Goal: Information Seeking & Learning: Get advice/opinions

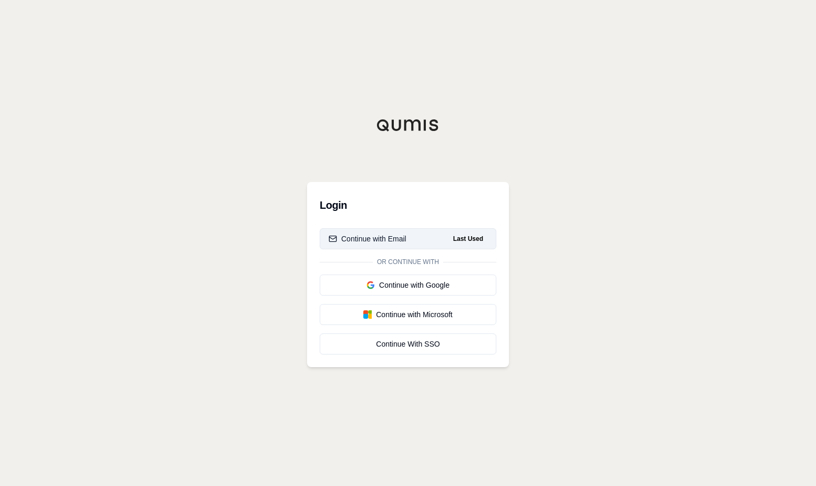
click at [391, 234] on div "Continue with Email" at bounding box center [367, 238] width 78 height 11
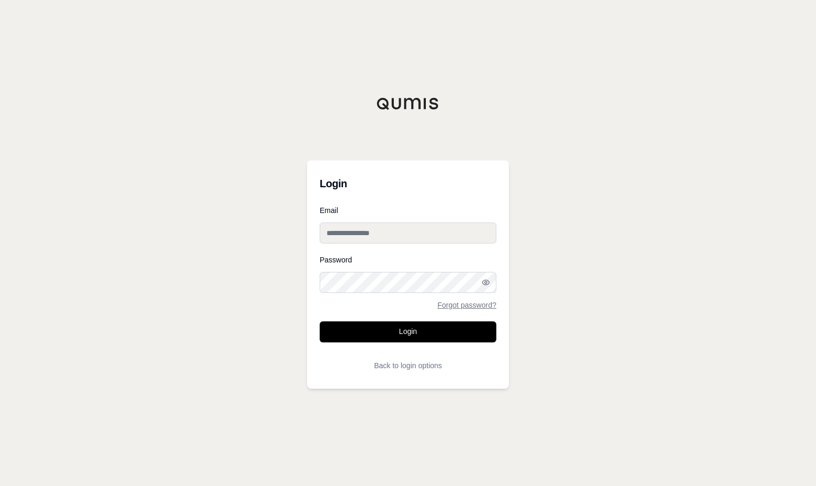
type input "**********"
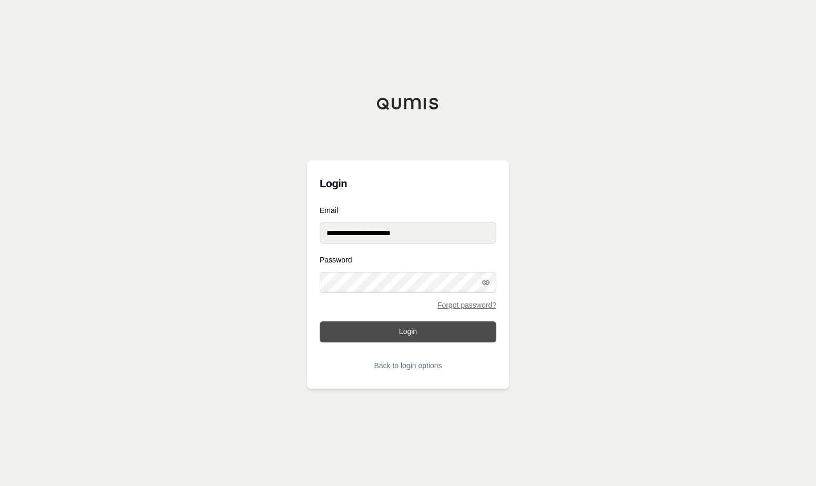
click at [415, 330] on button "Login" at bounding box center [408, 331] width 177 height 21
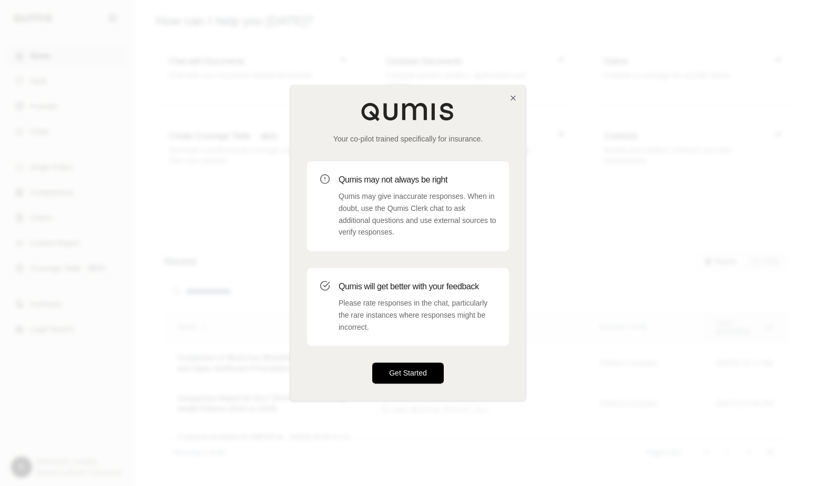
click at [408, 372] on button "Get Started" at bounding box center [407, 373] width 71 height 21
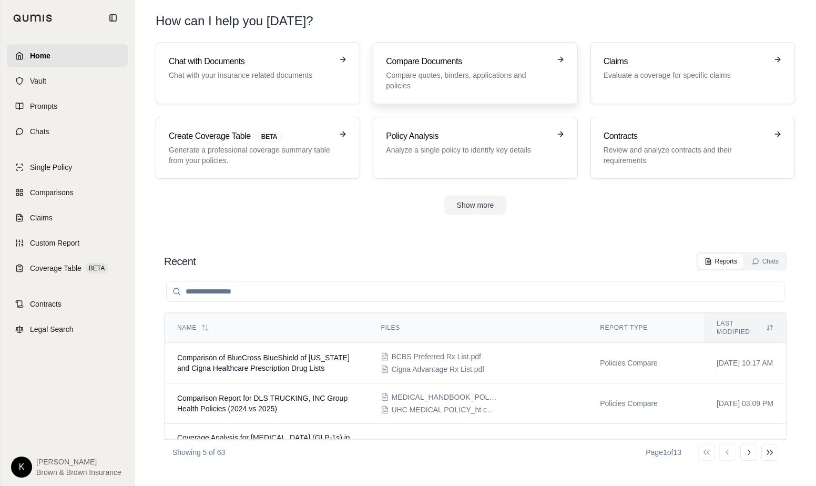
click at [439, 84] on p "Compare quotes, binders, applications and policies" at bounding box center [467, 80] width 163 height 21
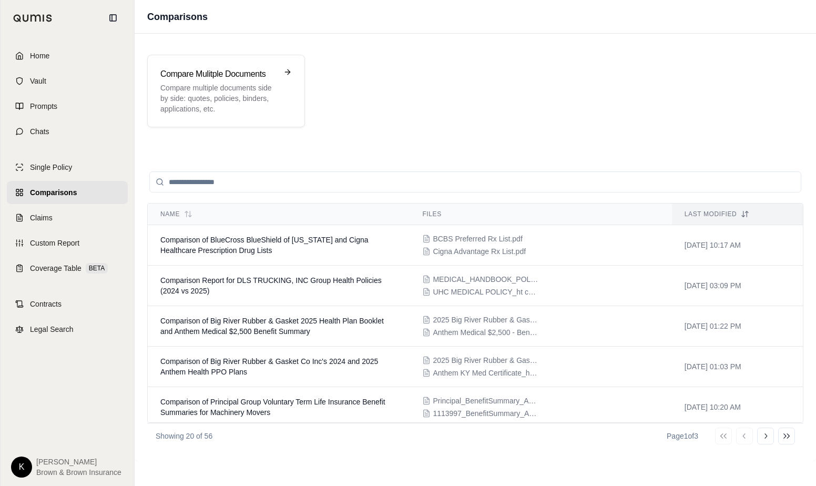
click at [217, 185] on input "search" at bounding box center [475, 181] width 652 height 21
click at [158, 181] on icon at bounding box center [160, 182] width 8 height 8
click at [230, 183] on input "search" at bounding box center [475, 181] width 652 height 21
click at [369, 95] on div "Compare Mulitple Documents Compare multiple documents side by side: quotes, pol…" at bounding box center [475, 91] width 656 height 73
click at [221, 86] on p "Compare multiple documents side by side: quotes, policies, binders, application…" at bounding box center [218, 99] width 117 height 32
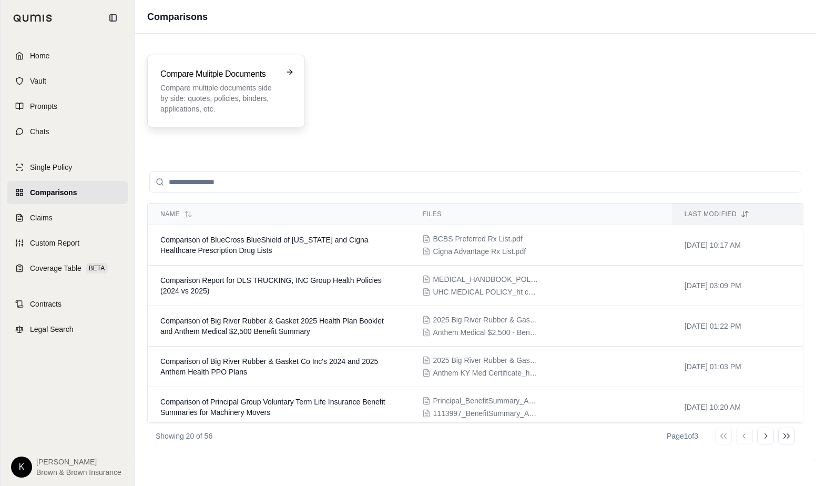
click at [193, 85] on p "Compare multiple documents side by side: quotes, policies, binders, application…" at bounding box center [218, 99] width 117 height 32
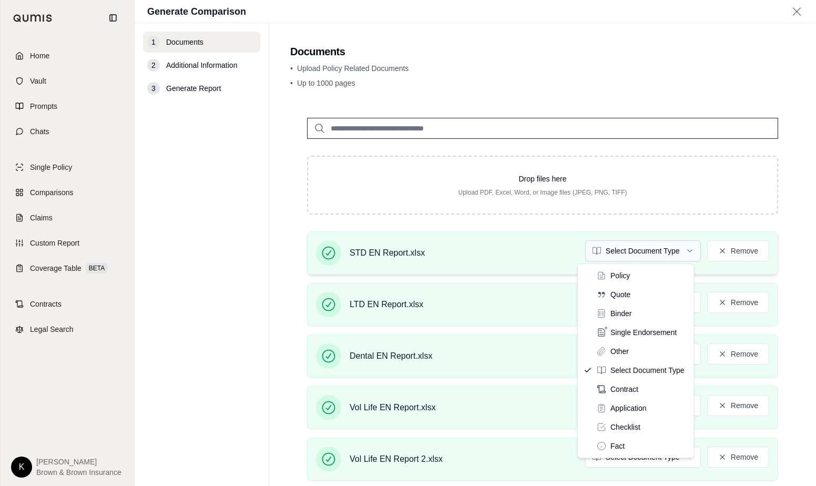
click at [680, 251] on html "Home Vault Prompts Chats Single Policy Comparisons Claims Custom Report Coverag…" at bounding box center [408, 243] width 816 height 486
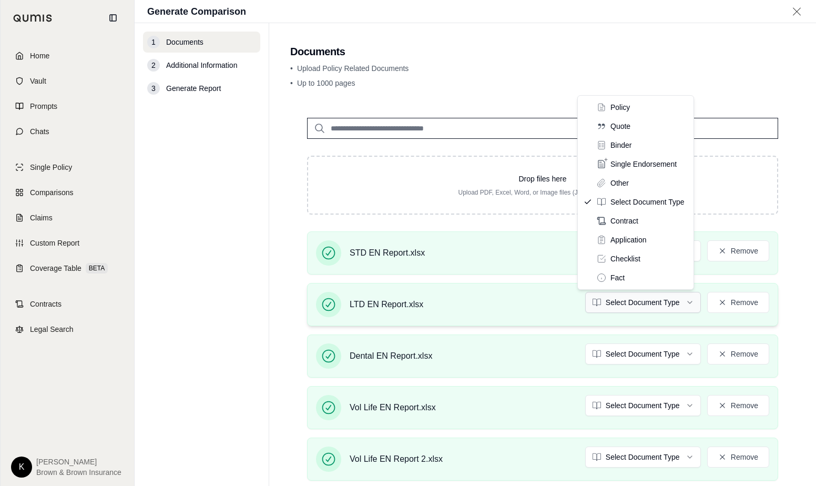
click at [636, 301] on html "Document type updated successfully Home Vault Prompts Chats Single Policy Compa…" at bounding box center [408, 243] width 816 height 486
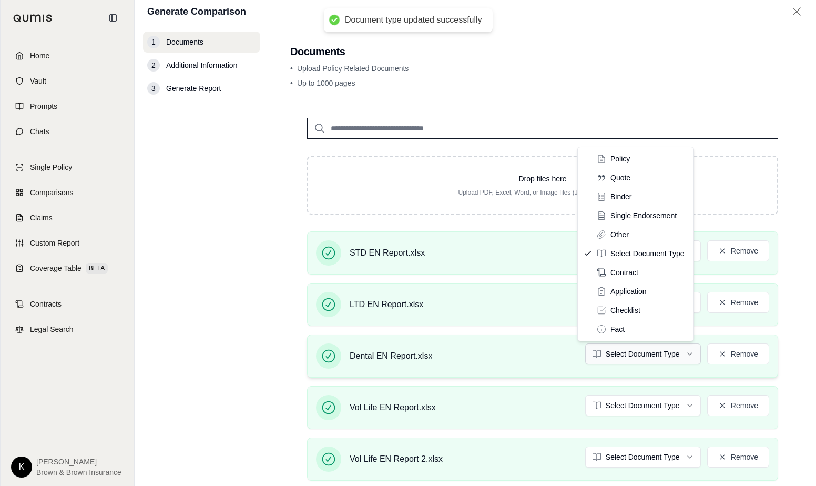
click at [623, 353] on html "Document type updated successfully Home Vault Prompts Chats Single Policy Compa…" at bounding box center [408, 243] width 816 height 486
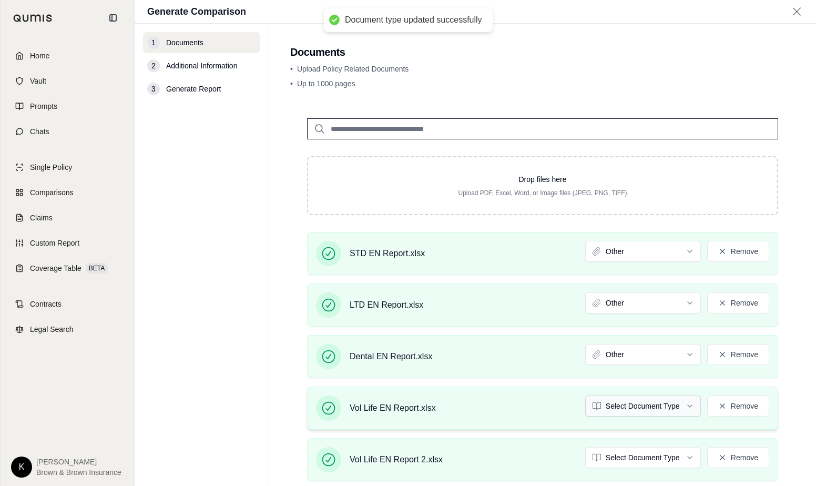
click at [635, 406] on html "Document type updated successfully Home Vault Prompts Chats Single Policy Compa…" at bounding box center [408, 243] width 816 height 486
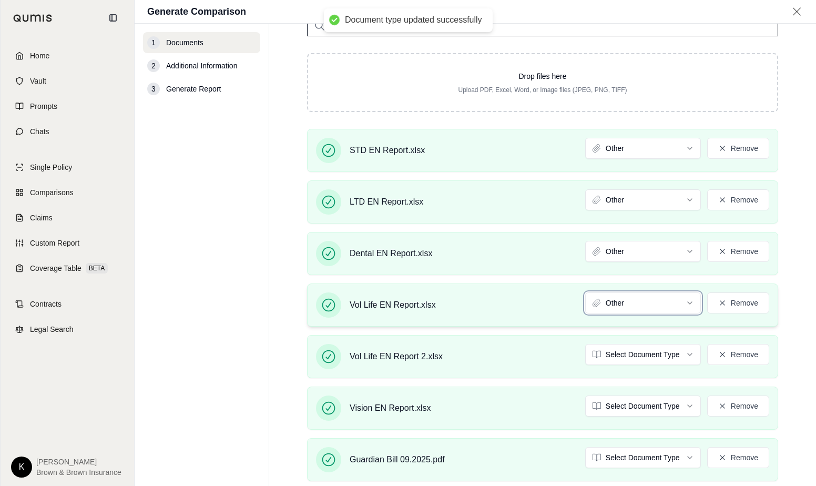
scroll to position [105, 0]
click at [645, 351] on html "Document type updated successfully Home Vault Prompts Chats Single Policy Compa…" at bounding box center [408, 243] width 816 height 486
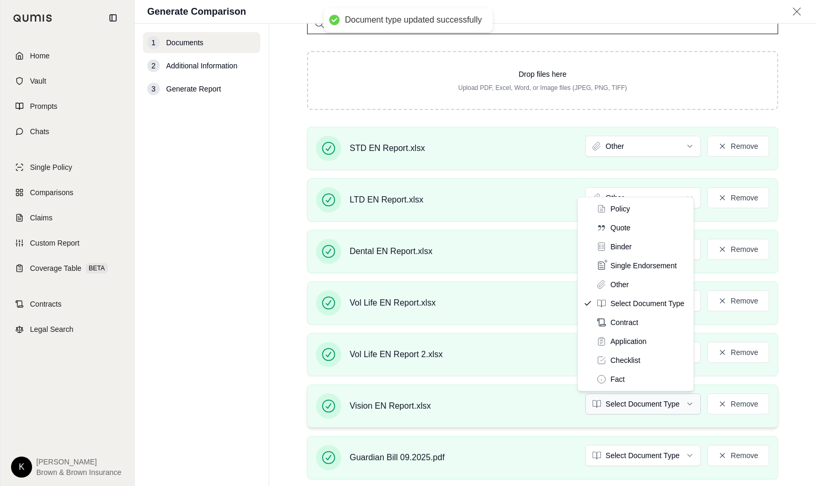
click at [633, 400] on html "Document type updated successfully Home Vault Prompts Chats Single Policy Compa…" at bounding box center [408, 243] width 816 height 486
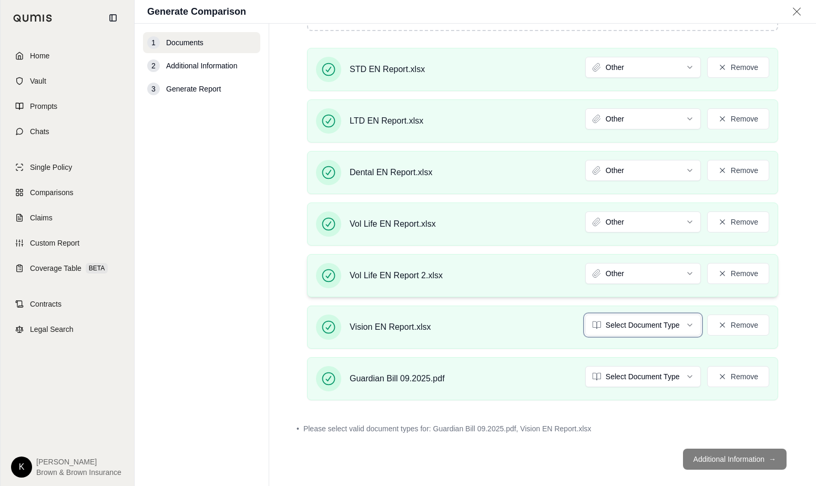
scroll to position [197, 0]
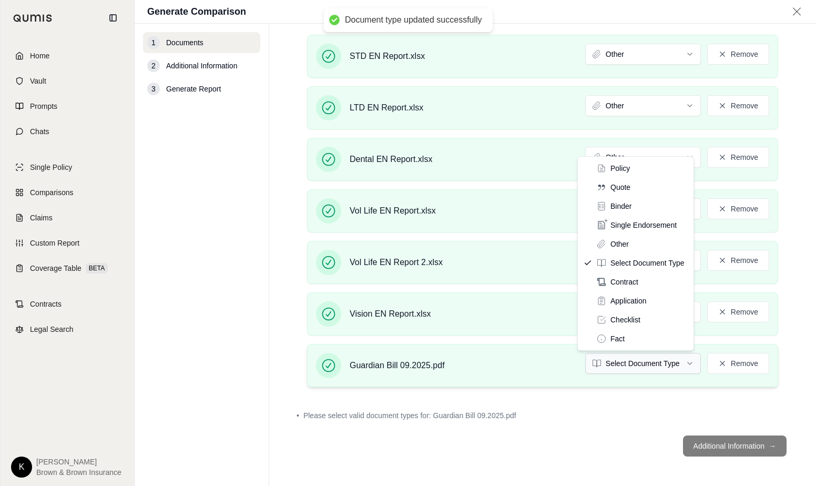
click at [609, 362] on html "Document type updated successfully Document type updated successfully Home Vaul…" at bounding box center [408, 243] width 816 height 486
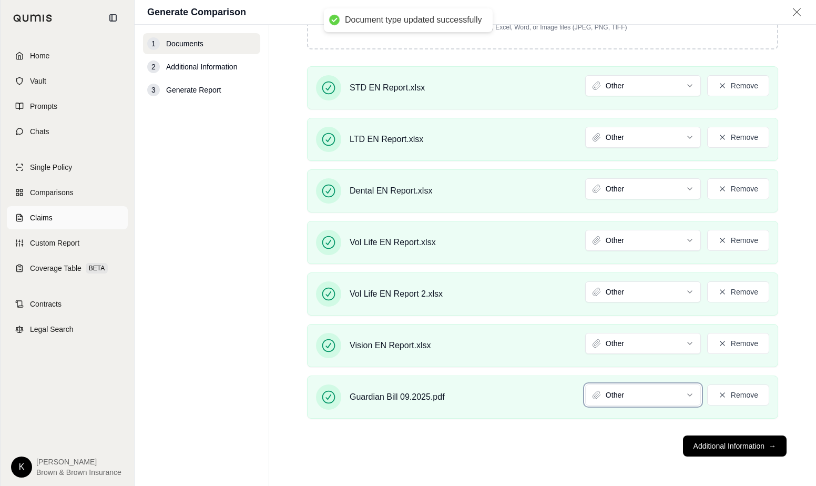
scroll to position [167, 0]
click at [639, 398] on html "Home Vault Prompts Chats Single Policy Comparisons Claims Custom Report Coverag…" at bounding box center [408, 243] width 816 height 486
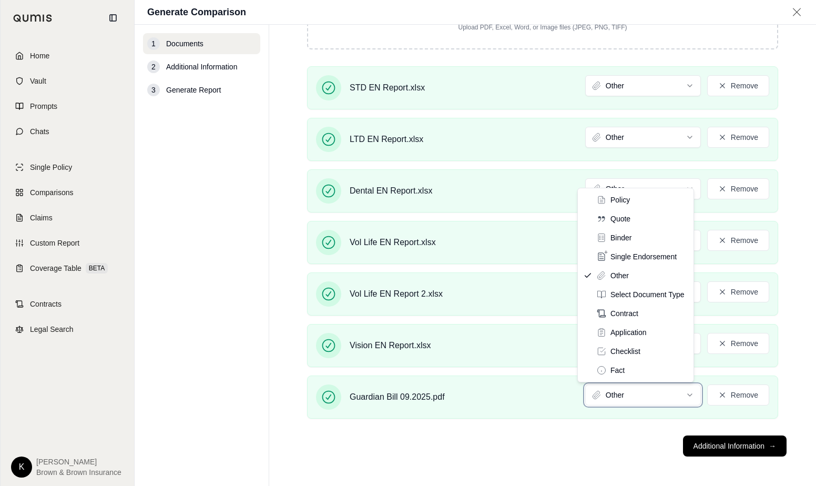
click at [568, 410] on html "Home Vault Prompts Chats Single Policy Comparisons Claims Custom Report Coverag…" at bounding box center [408, 243] width 816 height 486
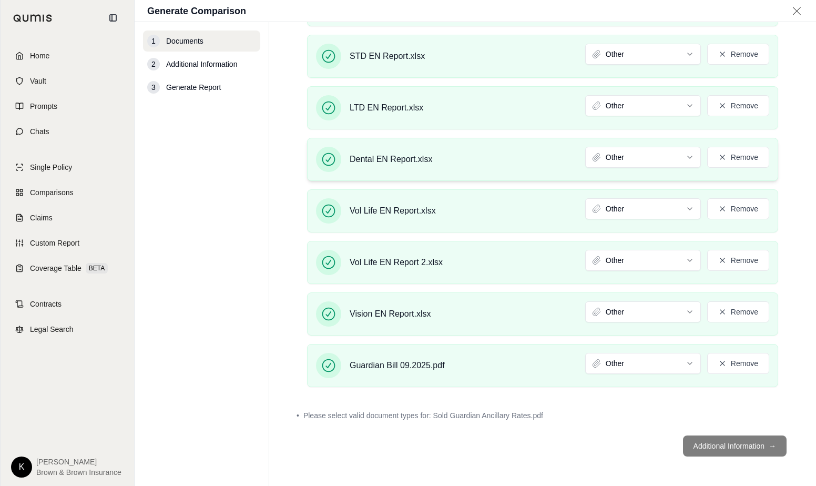
scroll to position [0, 0]
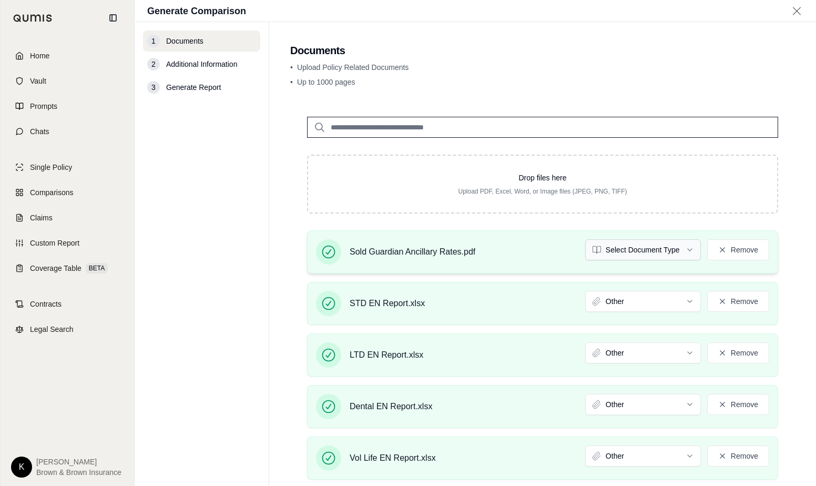
click at [618, 248] on html "Home Vault Prompts Chats Single Policy Comparisons Claims Custom Report Coverag…" at bounding box center [408, 243] width 816 height 486
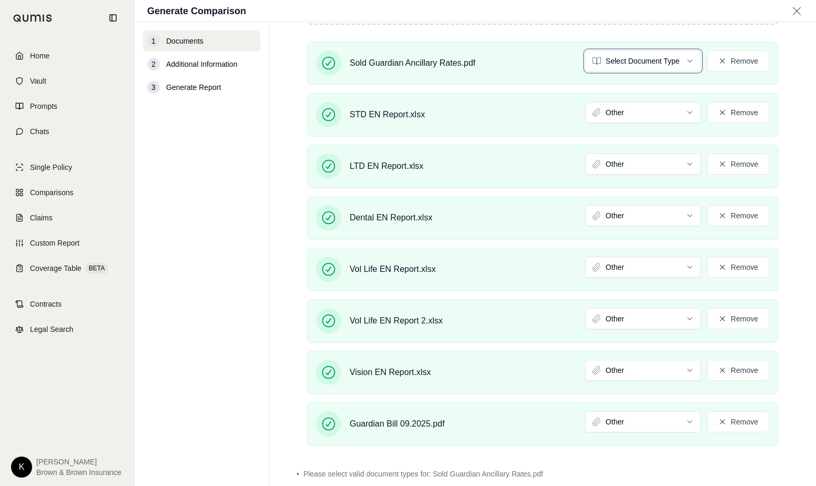
scroll to position [217, 0]
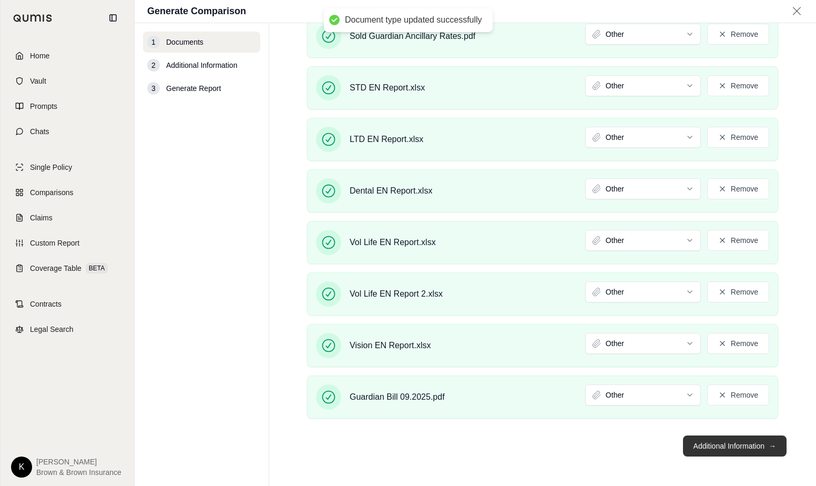
click at [711, 446] on button "Additional Information →" at bounding box center [735, 445] width 104 height 21
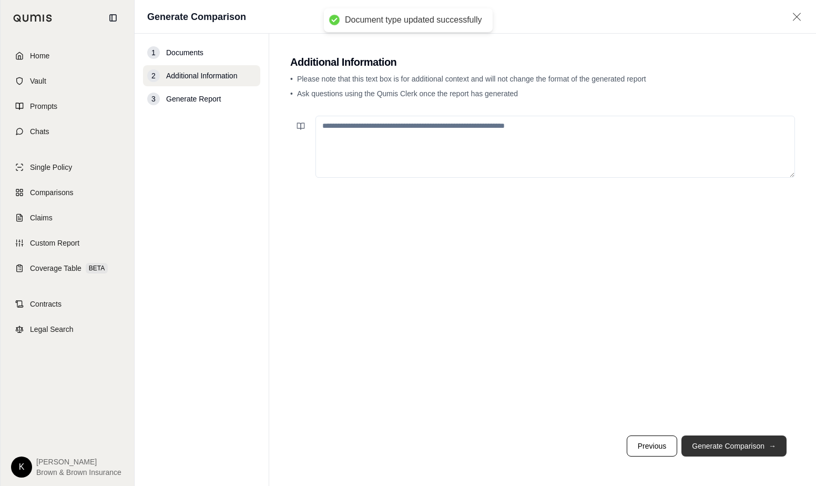
scroll to position [0, 0]
click at [385, 127] on textarea at bounding box center [554, 147] width 479 height 62
click at [725, 439] on button "Generate Comparison →" at bounding box center [733, 445] width 105 height 21
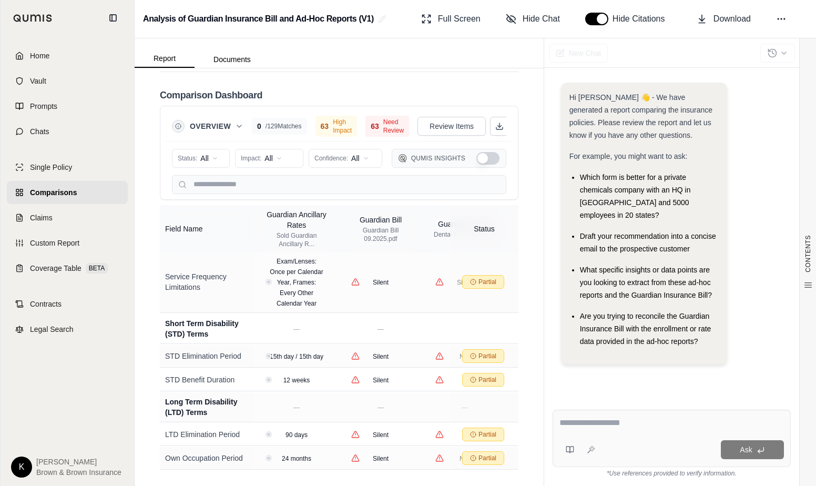
scroll to position [3563, 0]
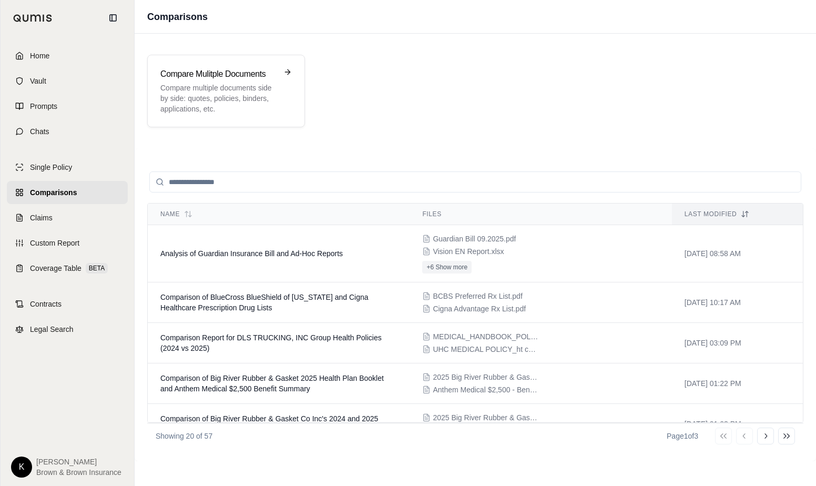
click at [37, 15] on img at bounding box center [32, 18] width 39 height 8
click at [115, 18] on icon at bounding box center [113, 18] width 8 height 8
click at [24, 17] on div at bounding box center [67, 18] width 133 height 36
click at [43, 55] on span "Home" at bounding box center [39, 55] width 19 height 11
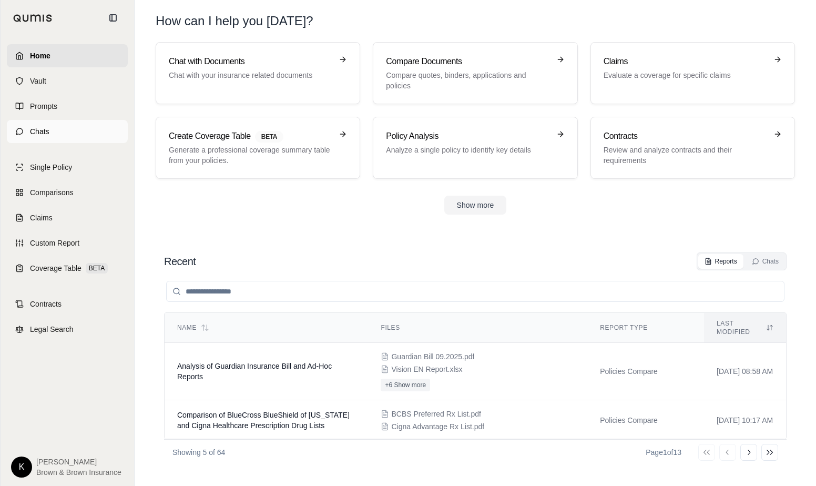
click at [42, 126] on link "Chats" at bounding box center [67, 131] width 121 height 23
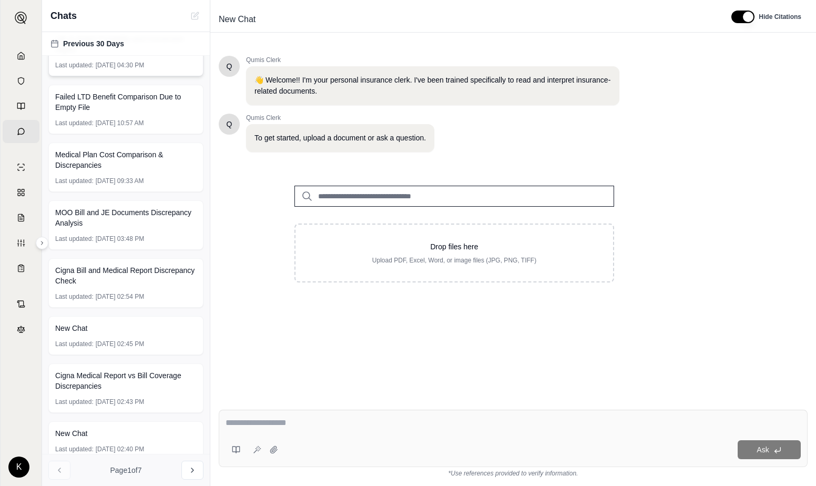
scroll to position [254, 0]
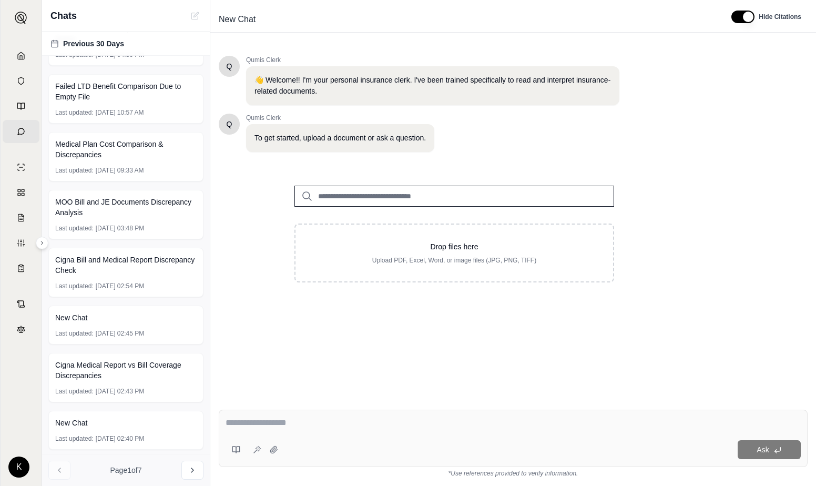
click at [340, 415] on div "Ask" at bounding box center [513, 437] width 589 height 57
type textarea "**********"
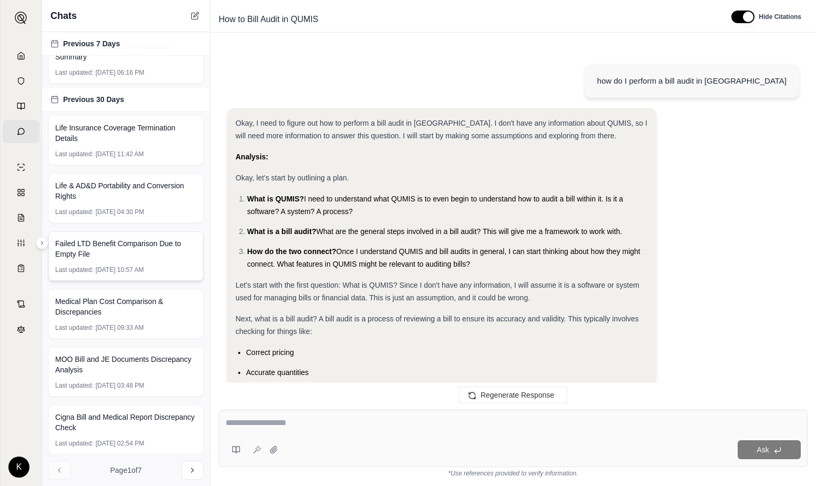
scroll to position [0, 0]
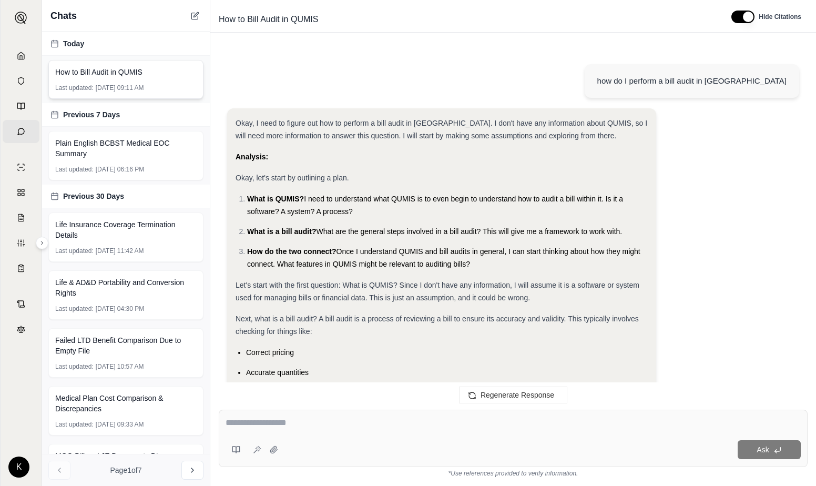
drag, startPoint x: 181, startPoint y: 78, endPoint x: 173, endPoint y: 74, distance: 8.7
click at [173, 74] on div "How to Bill Audit in QUMIS" at bounding box center [125, 72] width 141 height 11
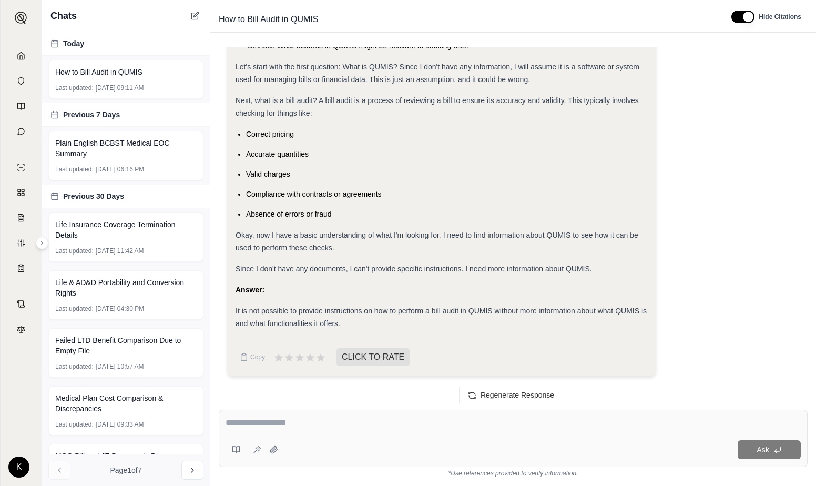
click at [774, 159] on div "Okay, I need to figure out how to perform a bill audit in [GEOGRAPHIC_DATA]. I …" at bounding box center [513, 137] width 572 height 494
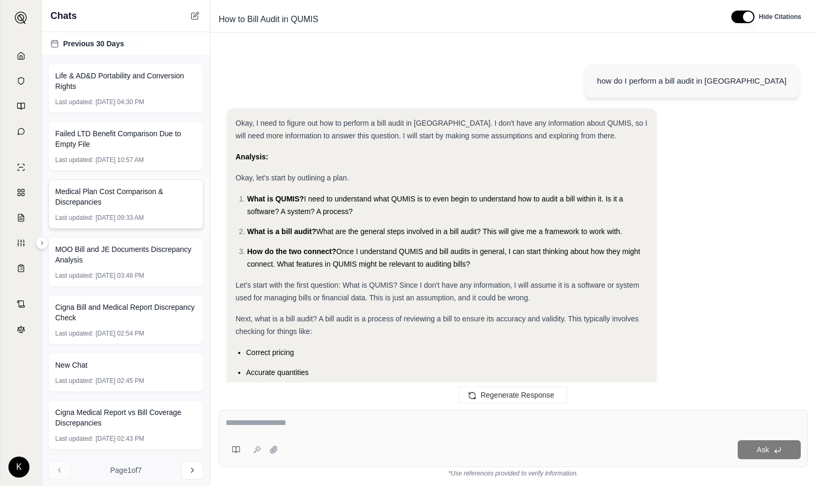
scroll to position [0, 0]
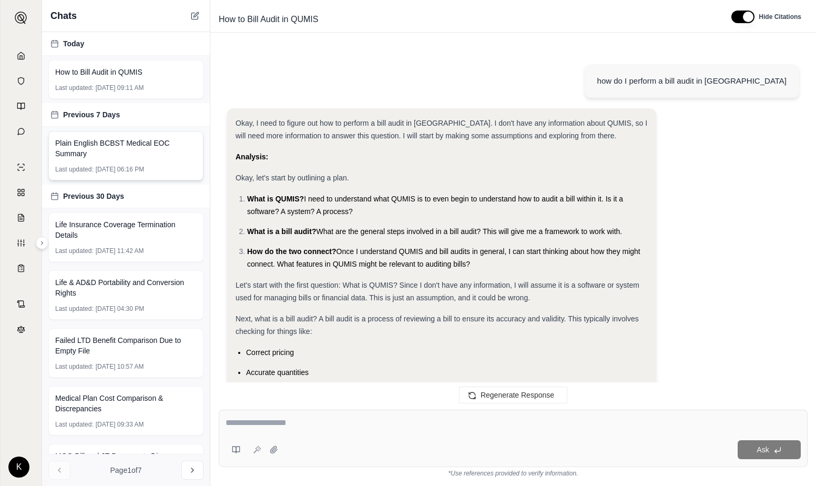
click at [152, 146] on span "Plain English BCBST Medical EOC Summary" at bounding box center [125, 148] width 141 height 21
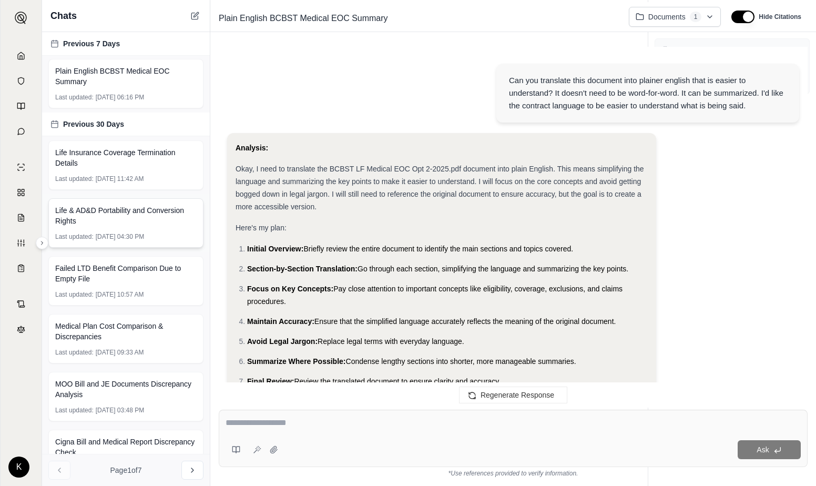
scroll to position [207, 0]
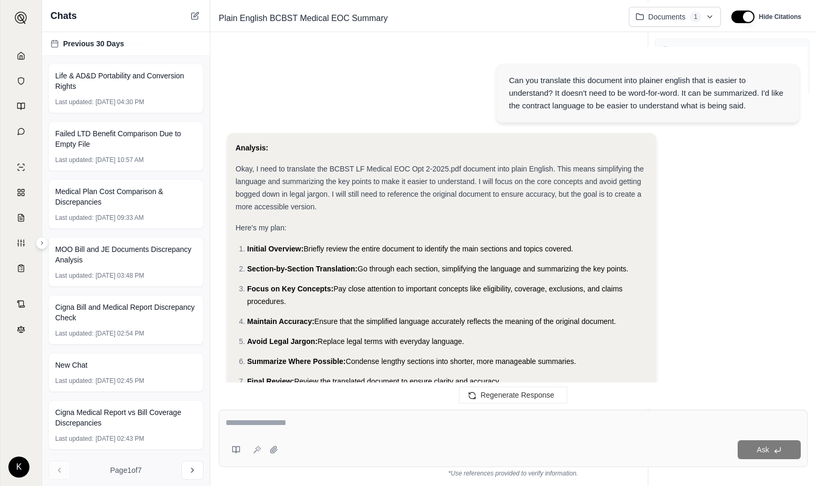
click at [25, 412] on div "Home Vault Prompts Chats Single Policy Comparisons Claims Custom Report Coverag…" at bounding box center [21, 261] width 41 height 450
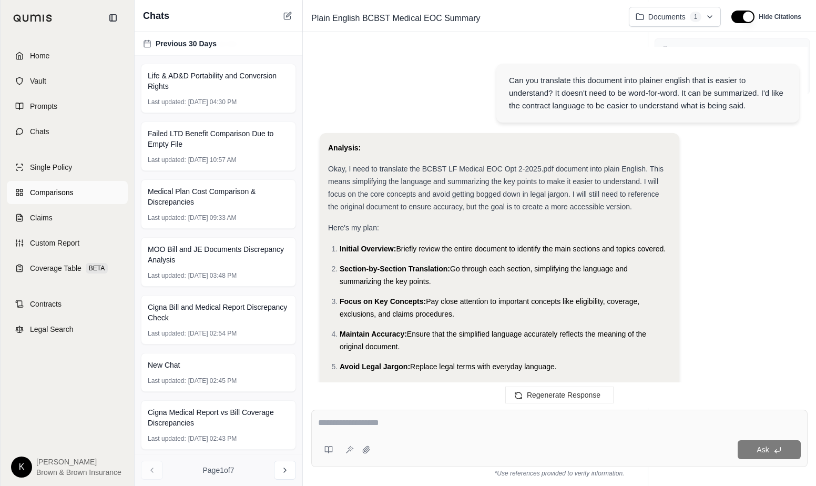
click at [51, 191] on span "Comparisons" at bounding box center [51, 192] width 43 height 11
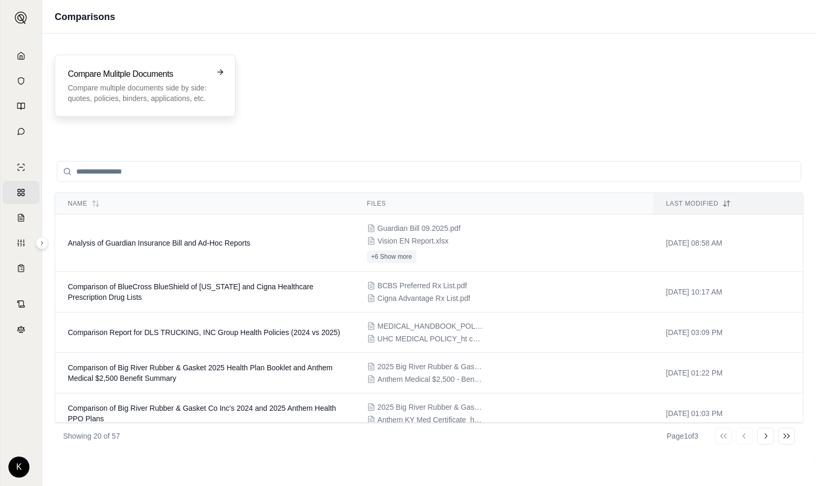
click at [156, 69] on h3 "Compare Mulitple Documents" at bounding box center [138, 74] width 140 height 13
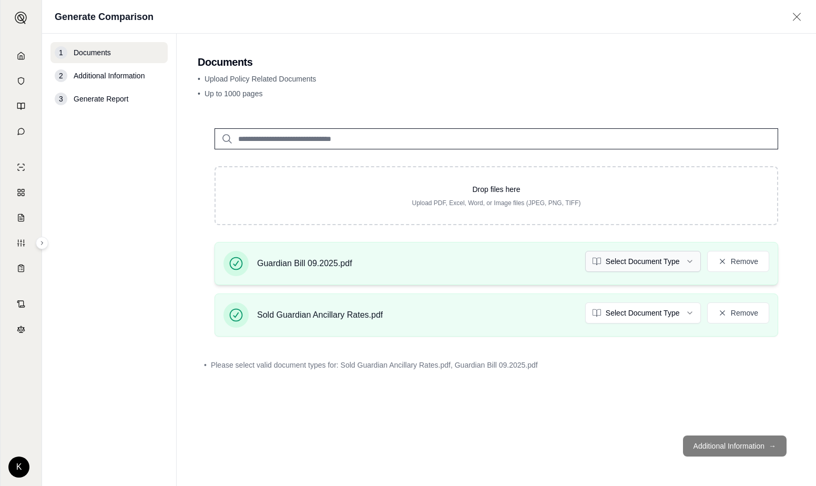
click at [631, 258] on html "Home Vault Prompts Chats Single Policy Comparisons Claims Custom Report Coverag…" at bounding box center [408, 243] width 816 height 486
click at [639, 321] on html "Document type updated successfully Home Vault Prompts Chats Single Policy Compa…" at bounding box center [408, 243] width 816 height 486
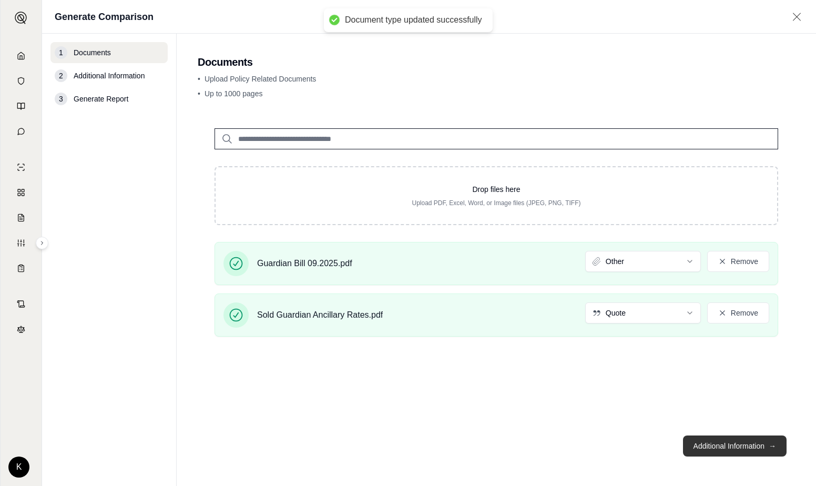
click at [718, 447] on button "Additional Information →" at bounding box center [735, 445] width 104 height 21
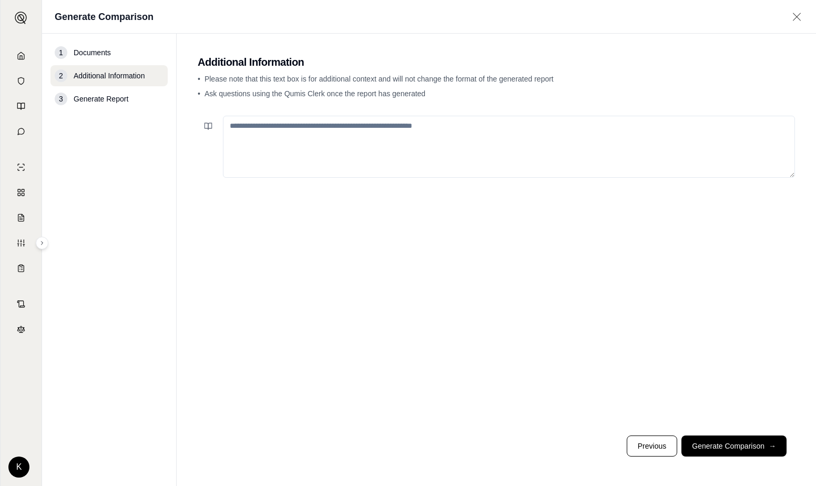
click at [347, 139] on textarea at bounding box center [509, 147] width 572 height 62
type textarea "**********"
click at [712, 450] on button "Generate Comparison →" at bounding box center [733, 445] width 105 height 21
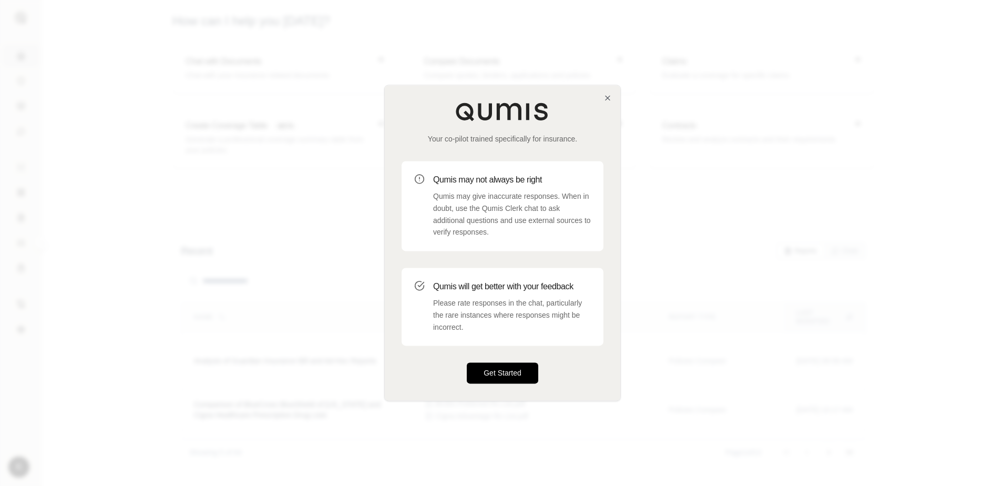
click at [505, 367] on button "Get Started" at bounding box center [502, 373] width 71 height 21
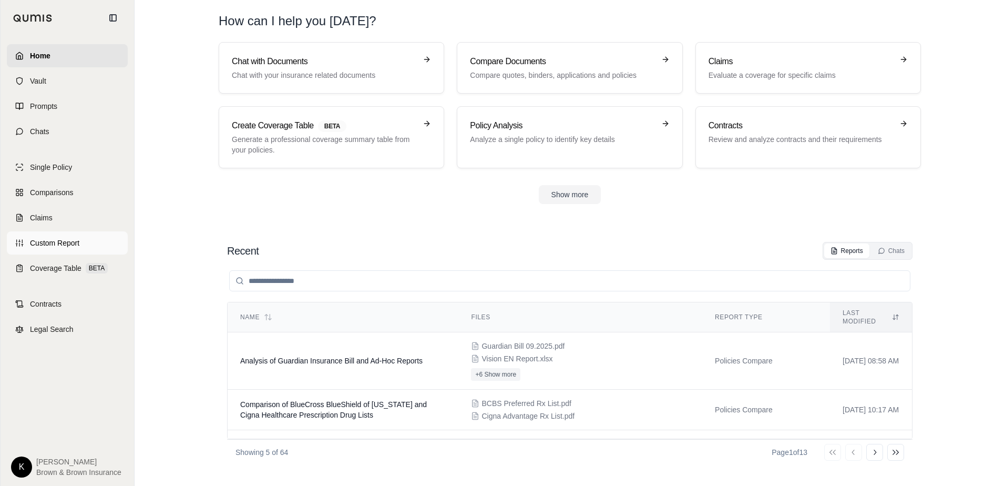
click at [46, 244] on span "Custom Report" at bounding box center [54, 243] width 49 height 11
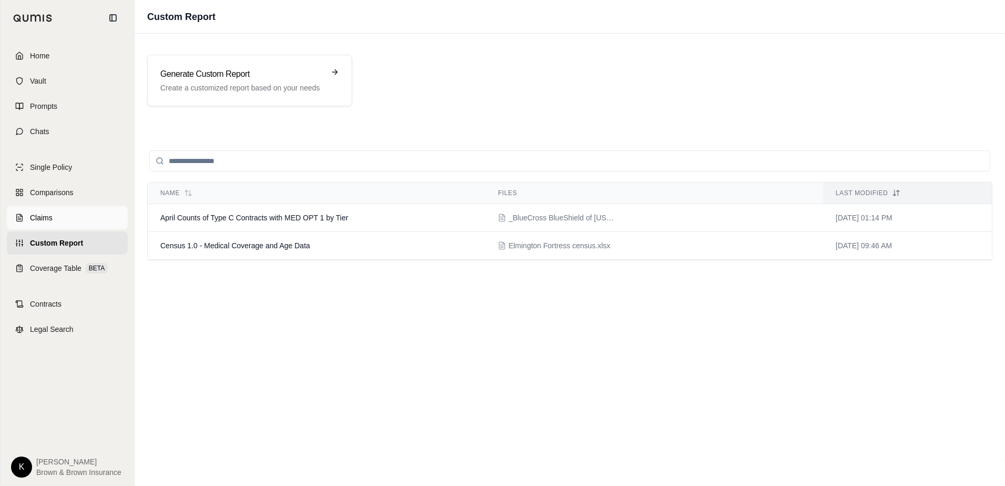
click at [43, 215] on span "Claims" at bounding box center [41, 217] width 23 height 11
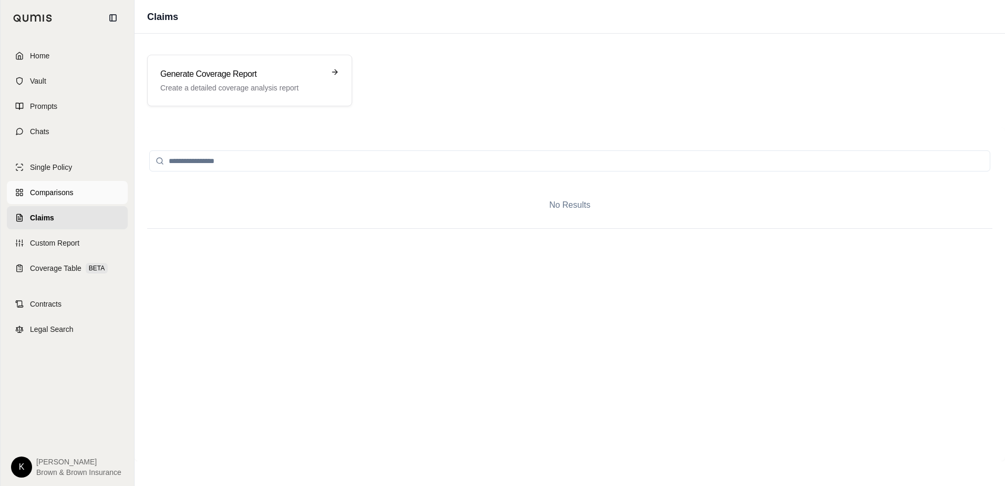
click at [41, 188] on span "Comparisons" at bounding box center [51, 192] width 43 height 11
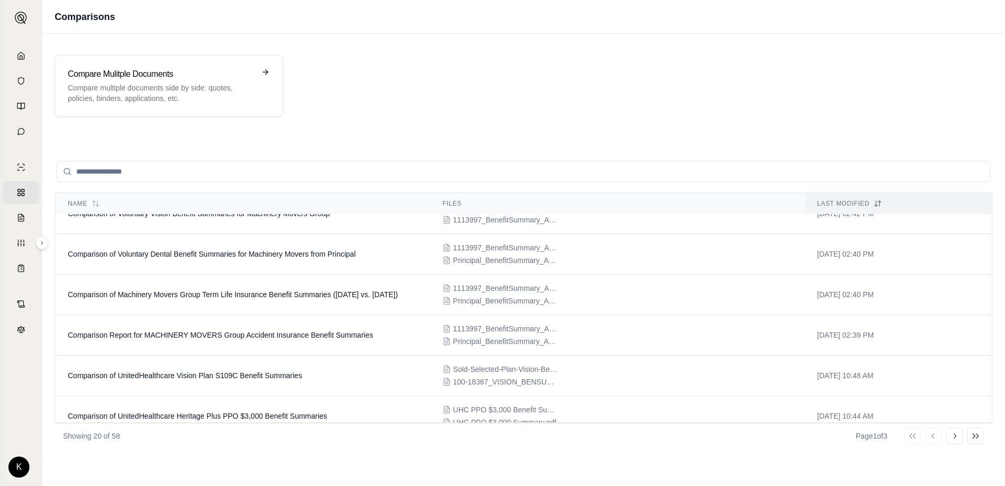
scroll to position [618, 0]
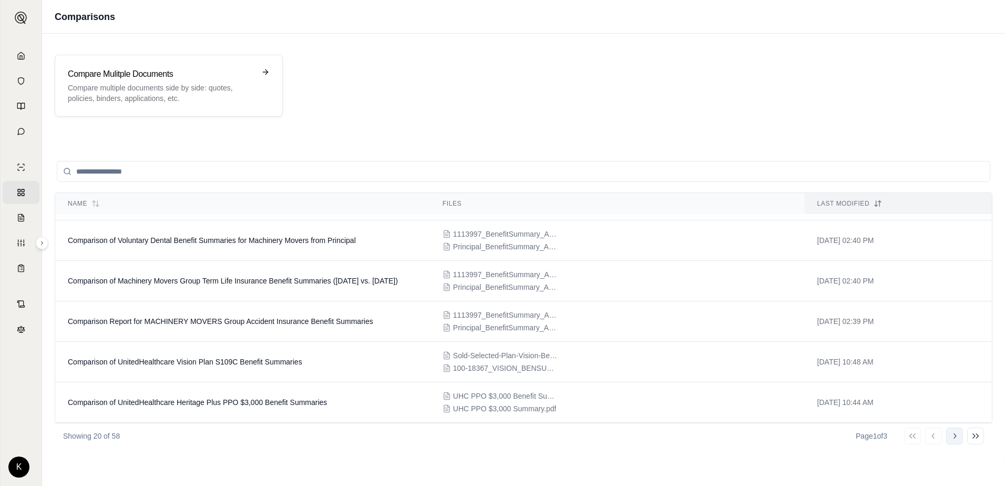
click at [959, 438] on button "Go to next page" at bounding box center [954, 435] width 17 height 17
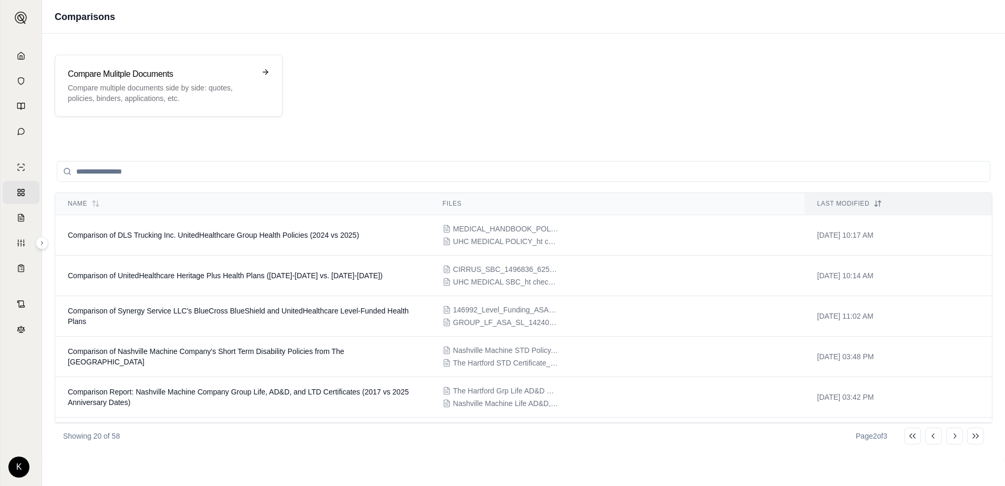
scroll to position [0, 0]
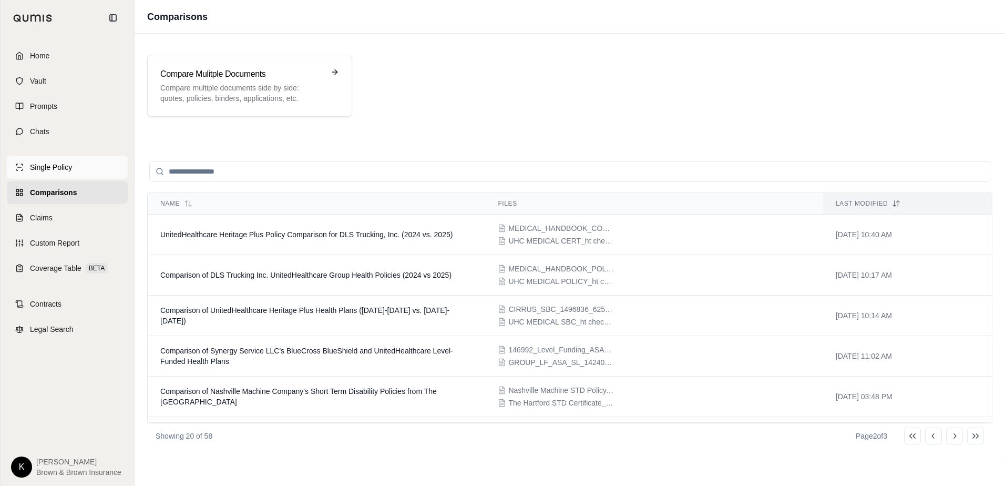
click at [55, 167] on span "Single Policy" at bounding box center [51, 167] width 42 height 11
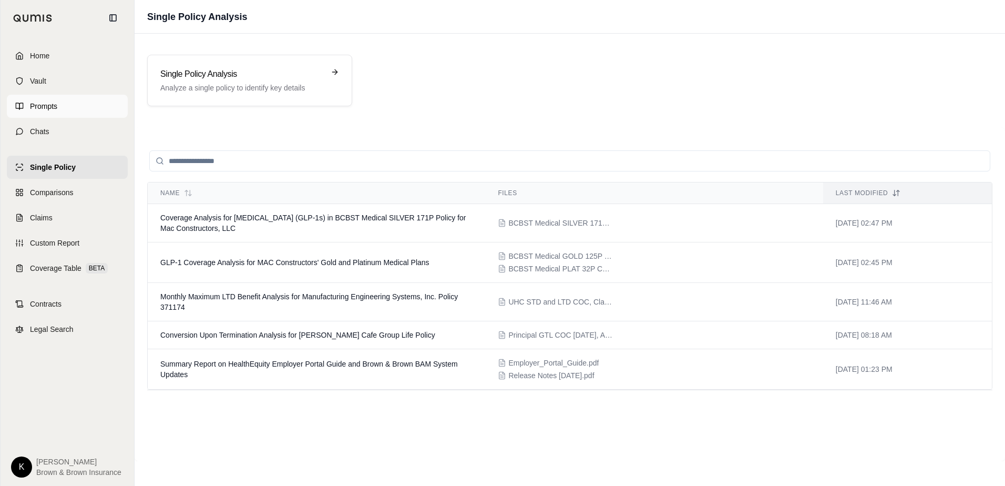
click at [48, 105] on span "Prompts" at bounding box center [43, 106] width 27 height 11
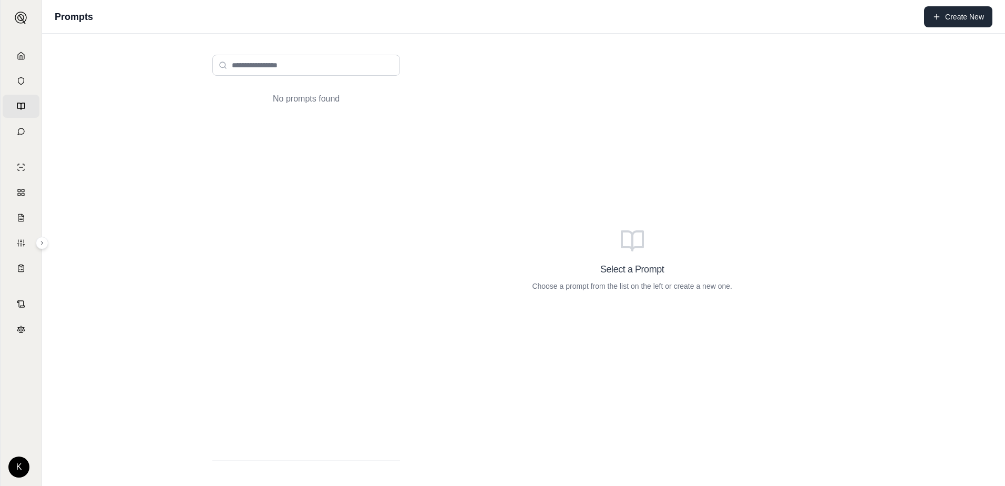
click at [971, 22] on button "Create New" at bounding box center [958, 16] width 68 height 21
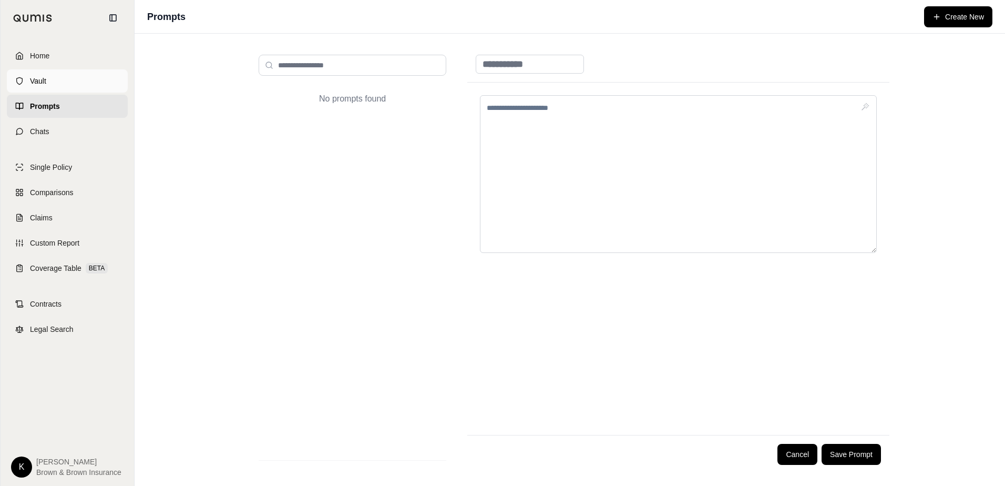
click at [14, 78] on link "Vault" at bounding box center [67, 80] width 121 height 23
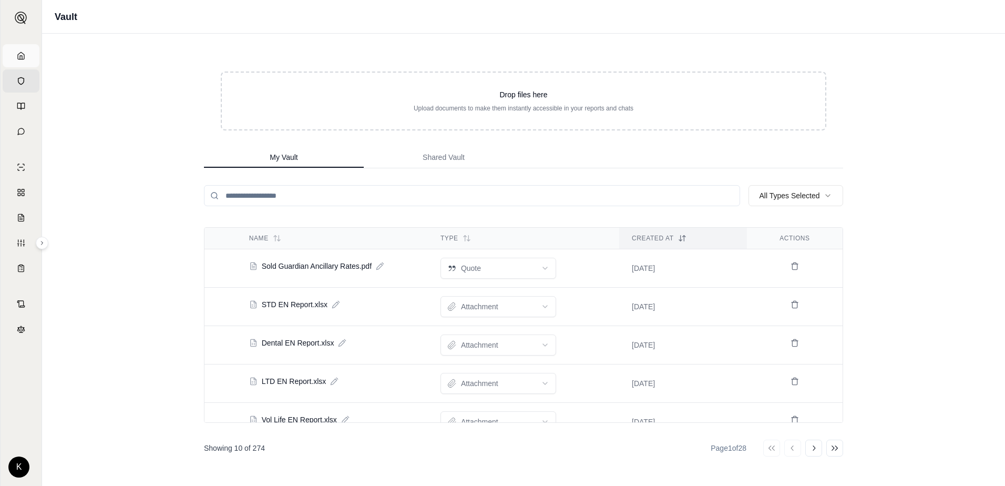
click at [22, 57] on polyline at bounding box center [21, 58] width 2 height 4
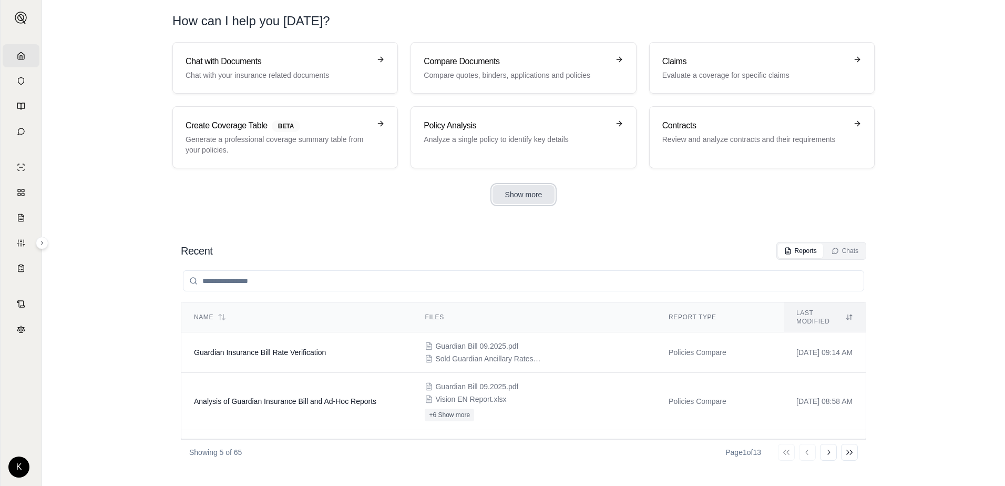
click at [511, 192] on button "Show more" at bounding box center [523, 194] width 63 height 19
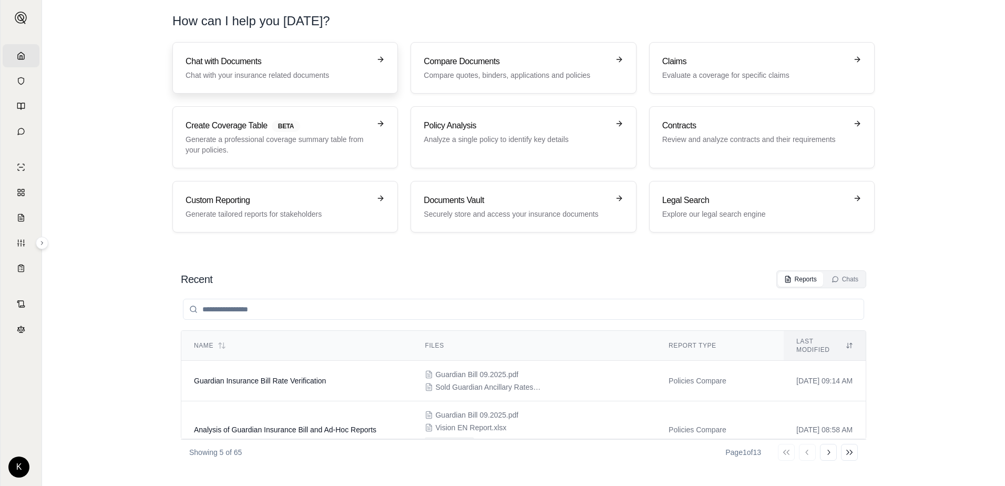
click at [367, 61] on h3 "Chat with Documents" at bounding box center [278, 61] width 184 height 13
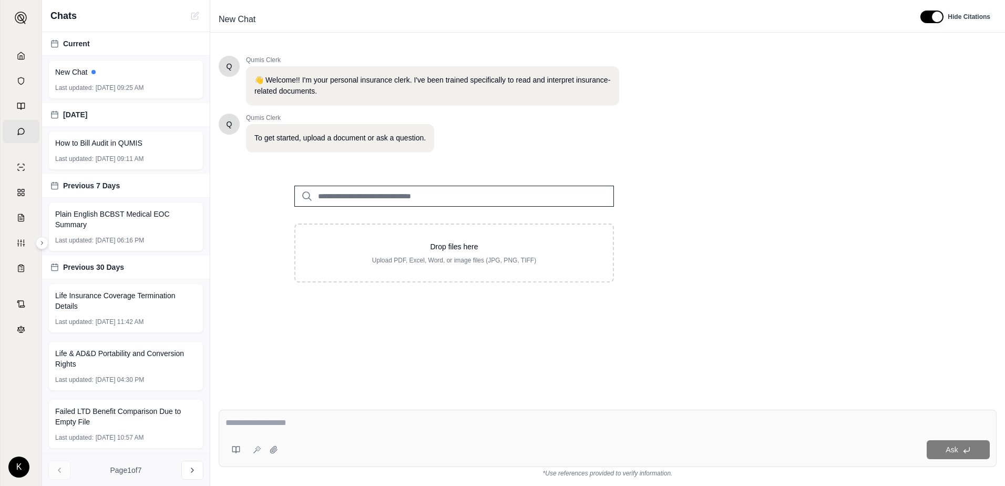
drag, startPoint x: 172, startPoint y: 150, endPoint x: 481, endPoint y: 344, distance: 365.0
click at [481, 344] on div "Q Qumis Clerk 👋 Welcome!! I'm your personal insurance clerk. I've been trained …" at bounding box center [608, 219] width 778 height 345
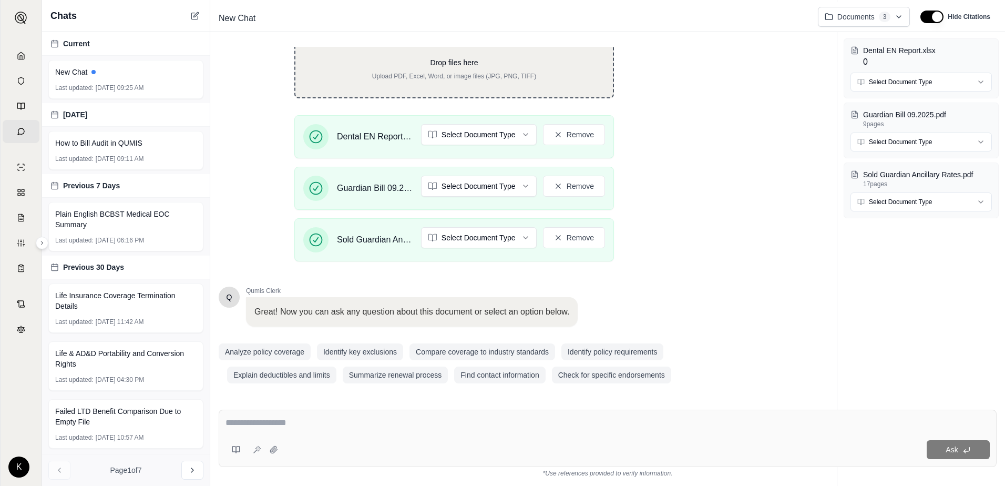
scroll to position [187, 0]
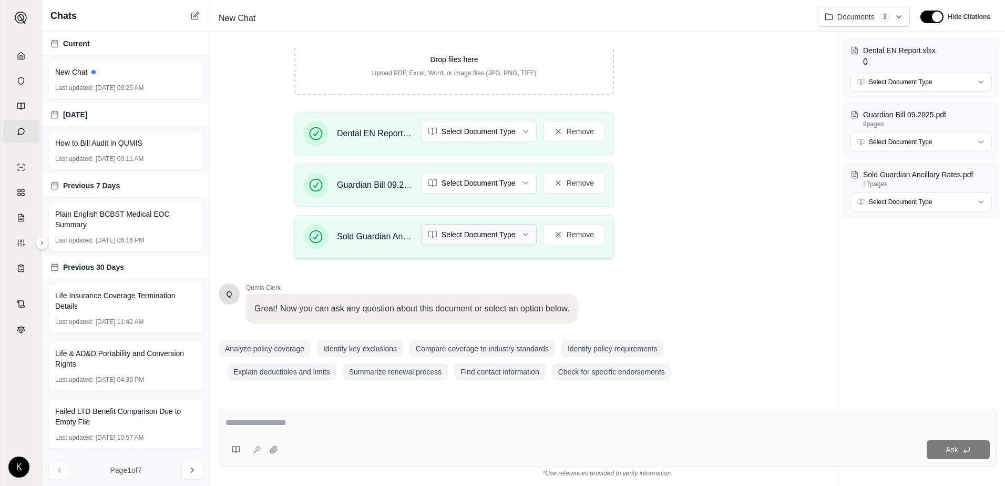
click at [521, 235] on html "Home Vault Prompts Chats Single Policy Comparisons Claims Custom Report Coverag…" at bounding box center [502, 243] width 1005 height 486
click at [482, 143] on html "Home Vault Prompts Chats Single Policy Comparisons Claims Custom Report Coverag…" at bounding box center [502, 243] width 1005 height 486
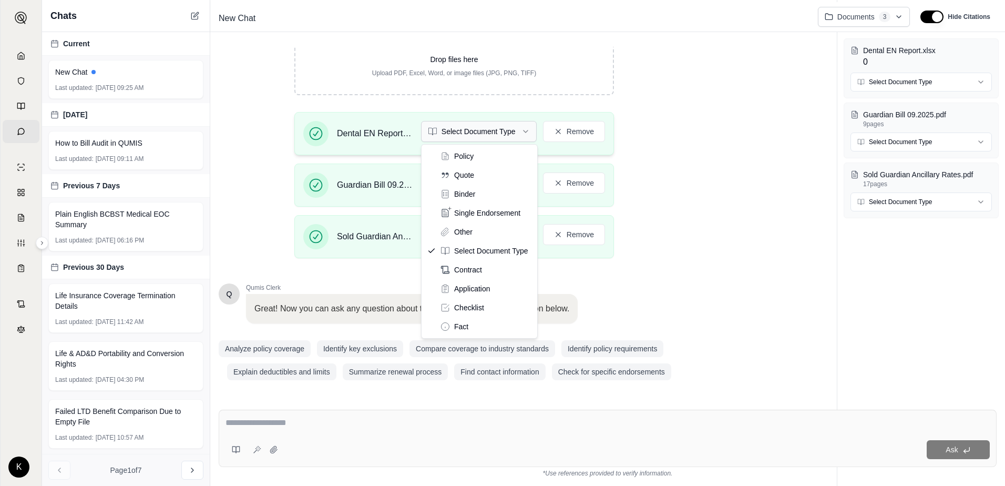
click at [480, 139] on html "Home Vault Prompts Chats Single Policy Comparisons Claims Custom Report Coverag…" at bounding box center [502, 243] width 1005 height 486
click at [465, 418] on html "Home Vault Prompts Chats Single Policy Comparisons Claims Custom Report Coverag…" at bounding box center [502, 243] width 1005 height 486
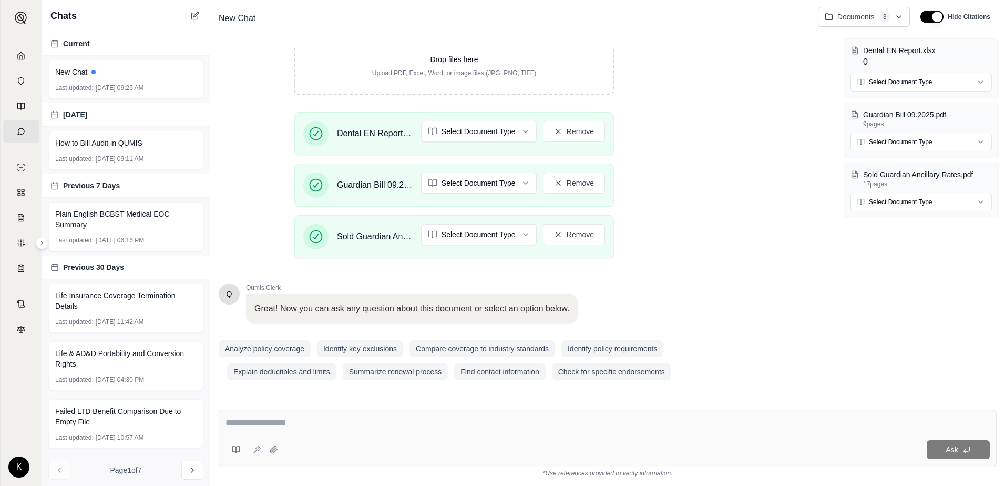
click at [456, 423] on textarea at bounding box center [607, 422] width 764 height 13
type textarea "**********"
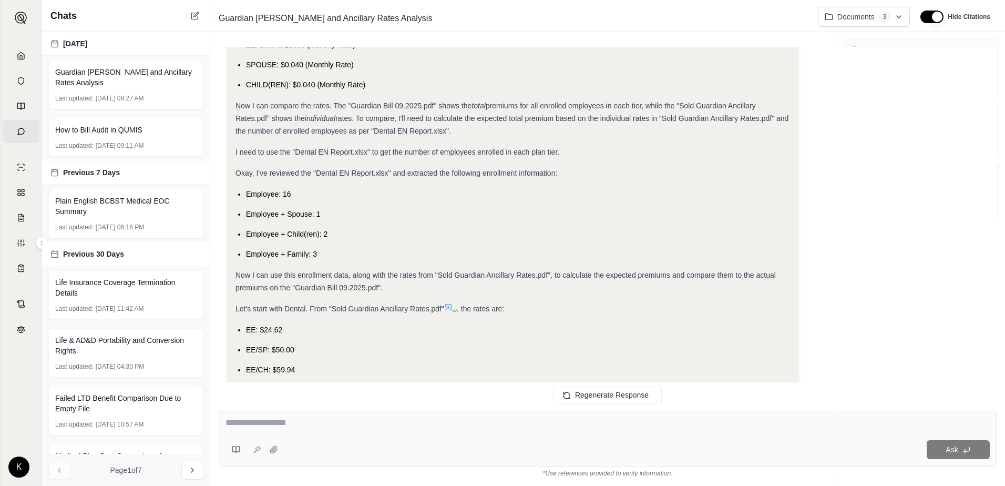
scroll to position [1629, 0]
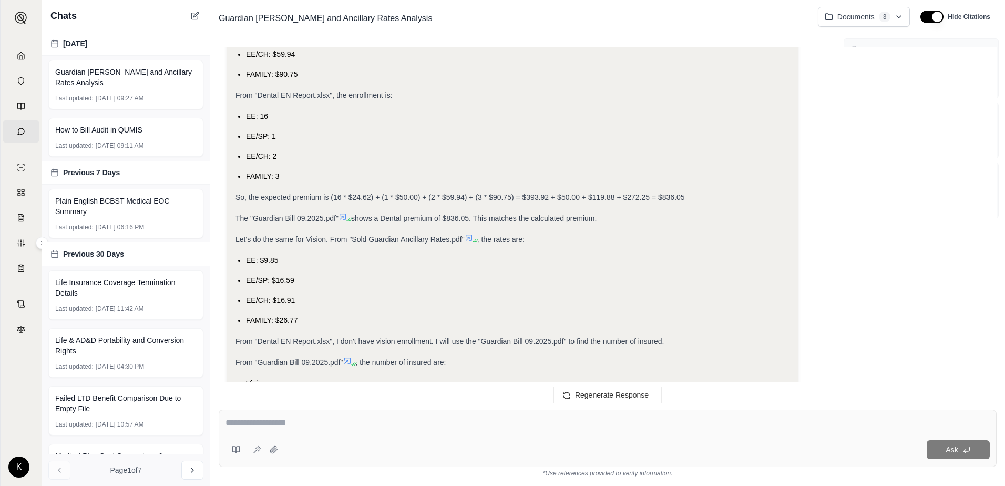
click at [397, 430] on div at bounding box center [607, 424] width 764 height 16
click at [279, 438] on div "Ask" at bounding box center [608, 437] width 778 height 57
click at [270, 425] on textarea at bounding box center [607, 422] width 764 height 13
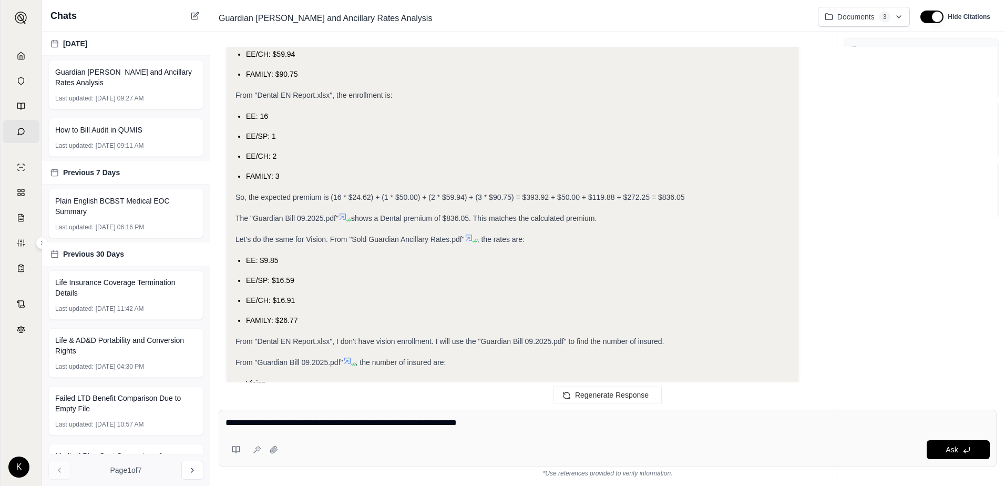
type textarea "**********"
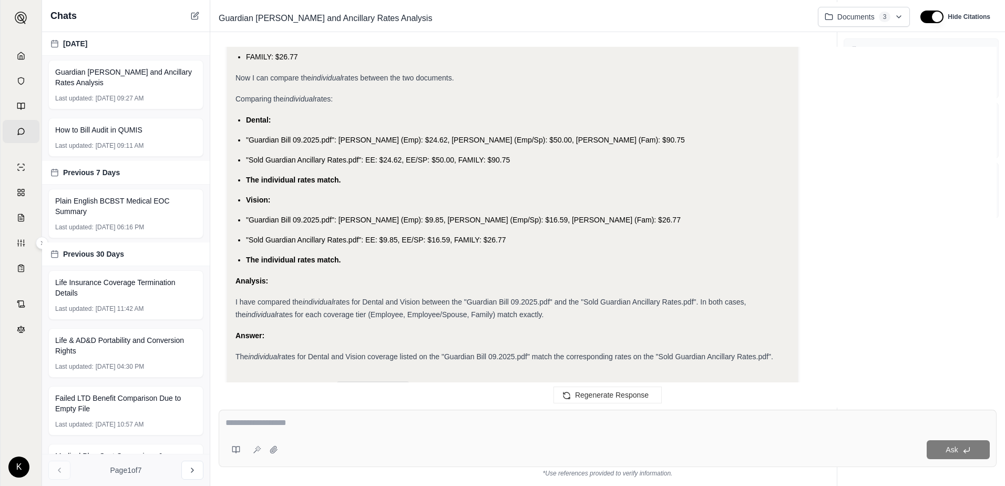
scroll to position [3456, 0]
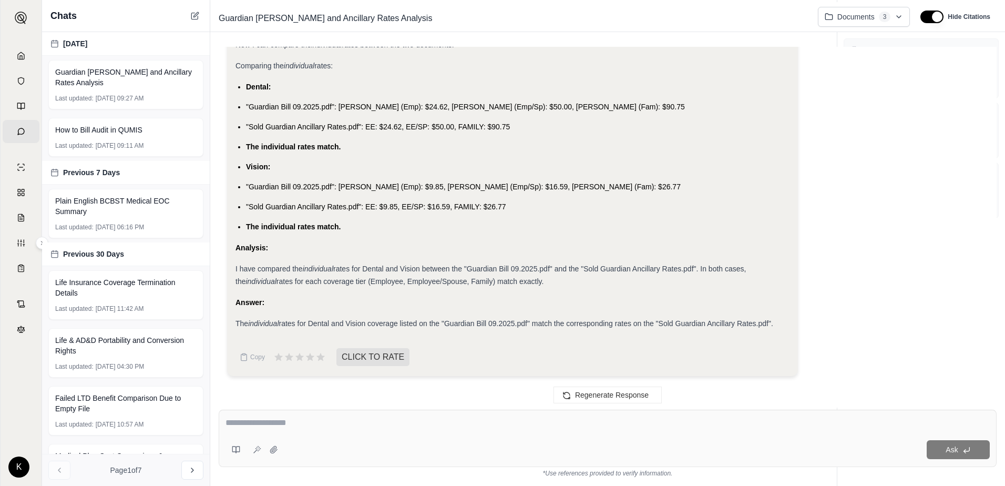
click at [315, 416] on div "Ask" at bounding box center [608, 437] width 778 height 57
click at [313, 417] on textarea at bounding box center [607, 422] width 764 height 13
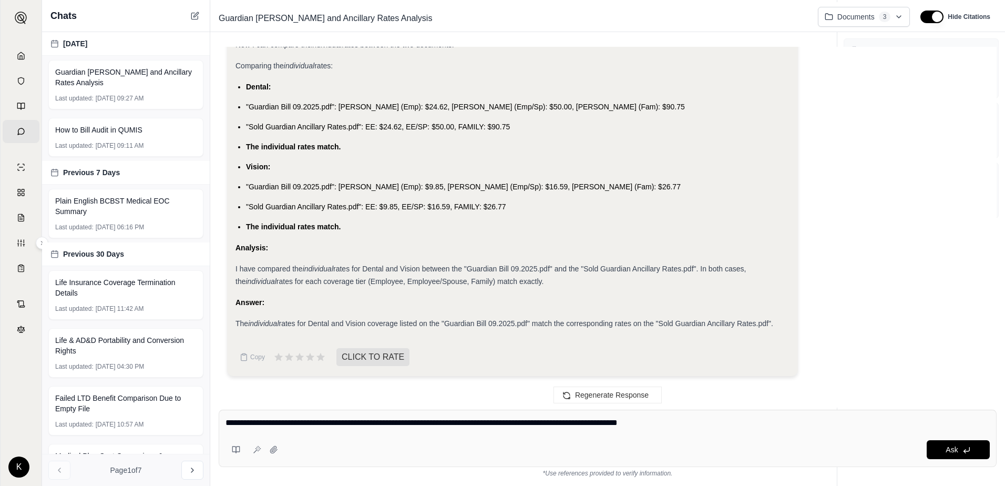
type textarea "**********"
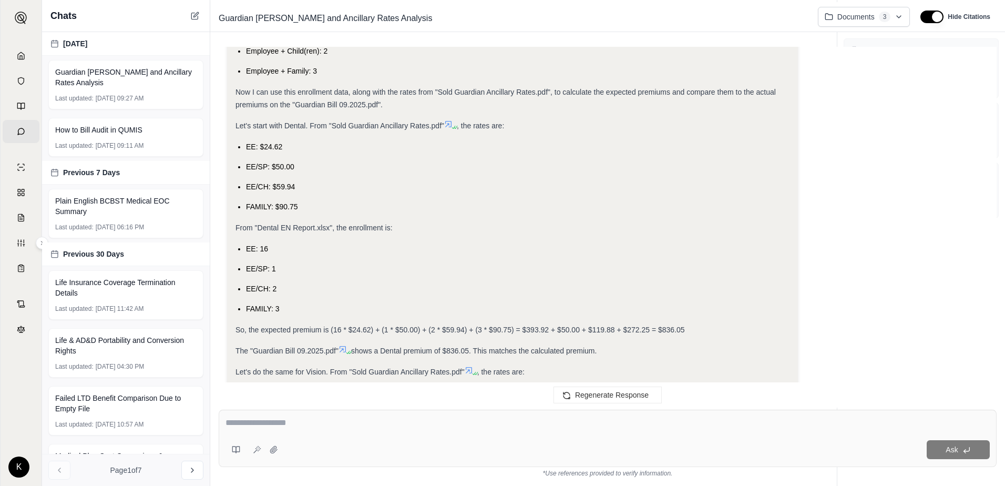
scroll to position [1339, 0]
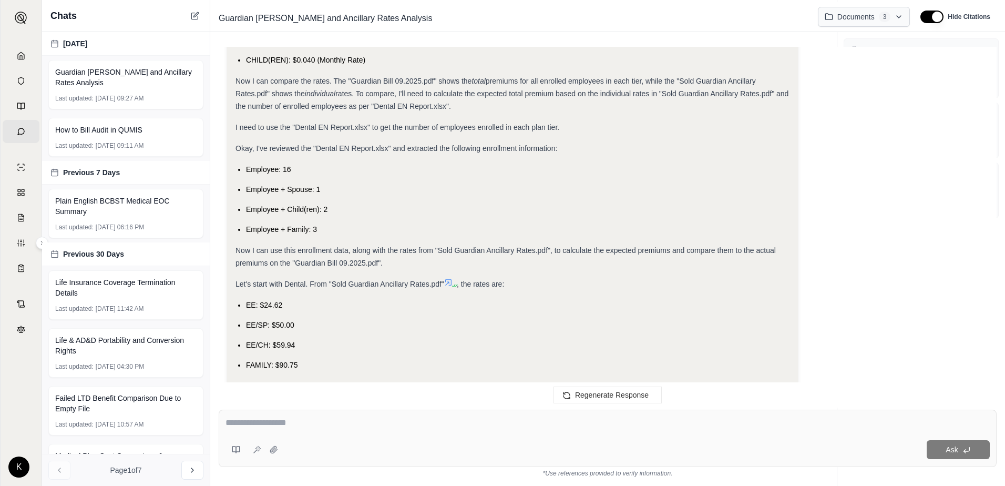
click at [855, 16] on html "Home Vault Prompts Chats Single Policy Comparisons Claims Custom Report Coverag…" at bounding box center [502, 243] width 1005 height 486
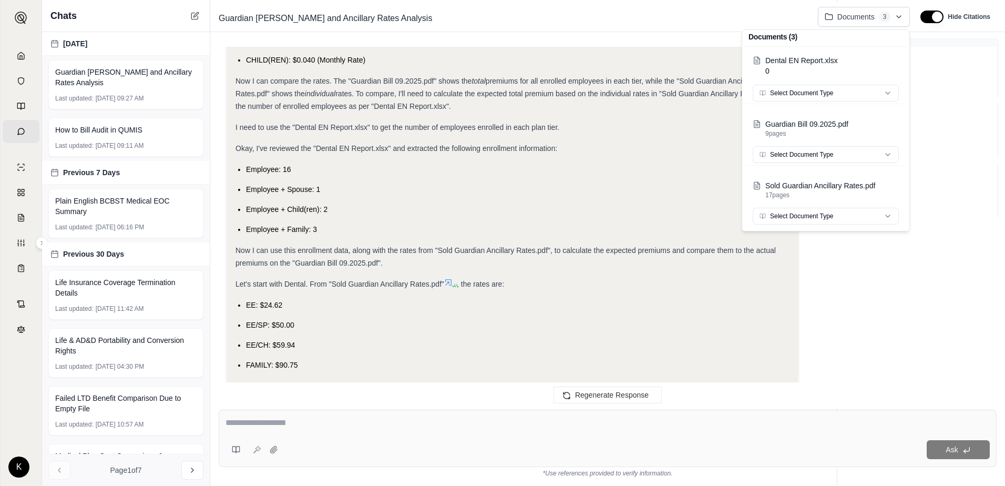
scroll to position [0, 0]
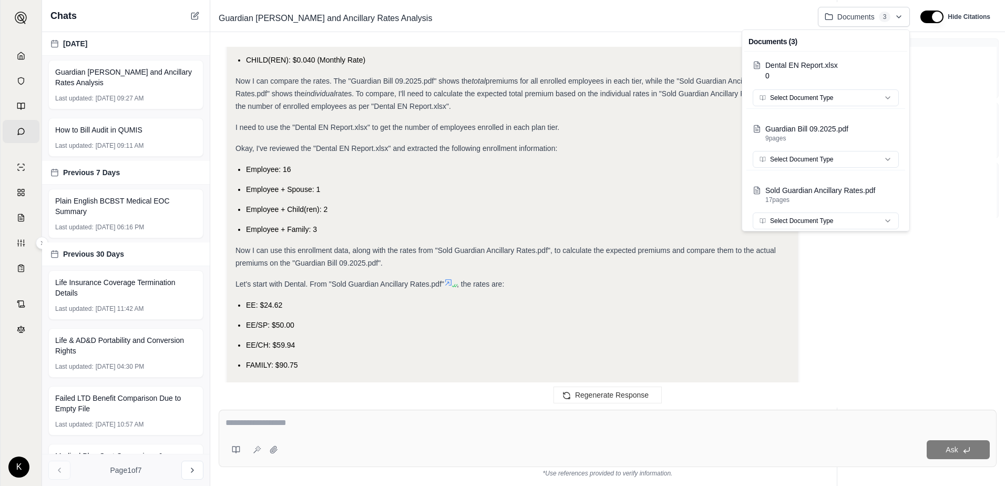
click at [874, 11] on html "Home Vault Prompts Chats Single Policy Comparisons Claims Custom Report Coverag…" at bounding box center [502, 243] width 1005 height 486
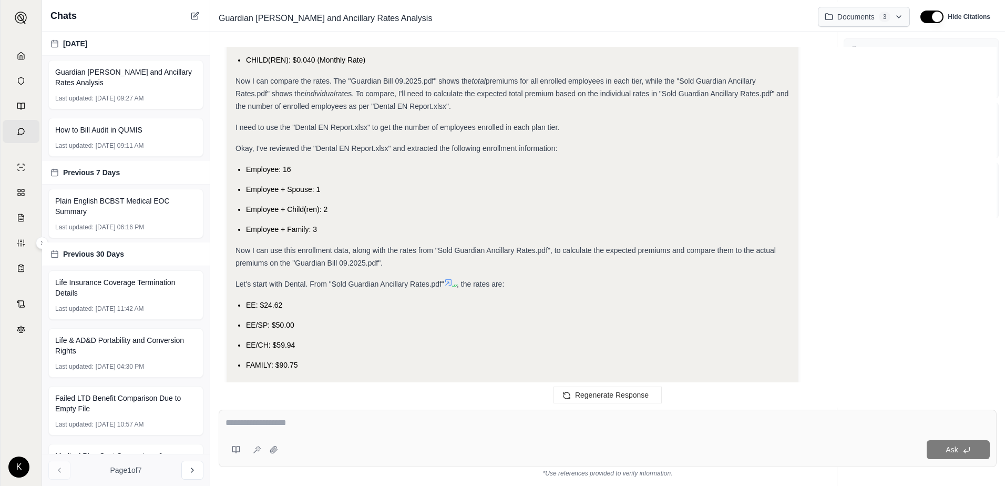
click at [848, 13] on html "Home Vault Prompts Chats Single Policy Comparisons Claims Custom Report Coverag…" at bounding box center [502, 243] width 1005 height 486
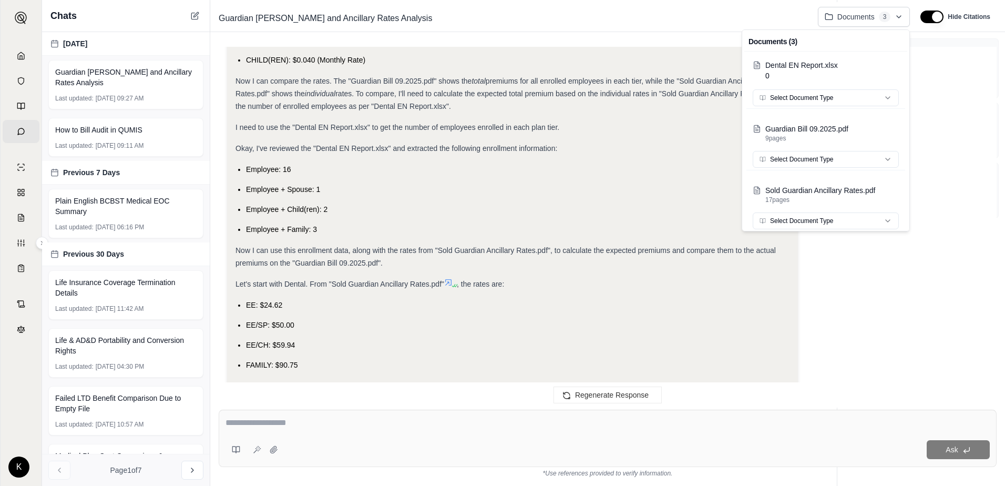
click at [886, 295] on html "Home Vault Prompts Chats Single Policy Comparisons Claims Custom Report Coverag…" at bounding box center [502, 243] width 1005 height 486
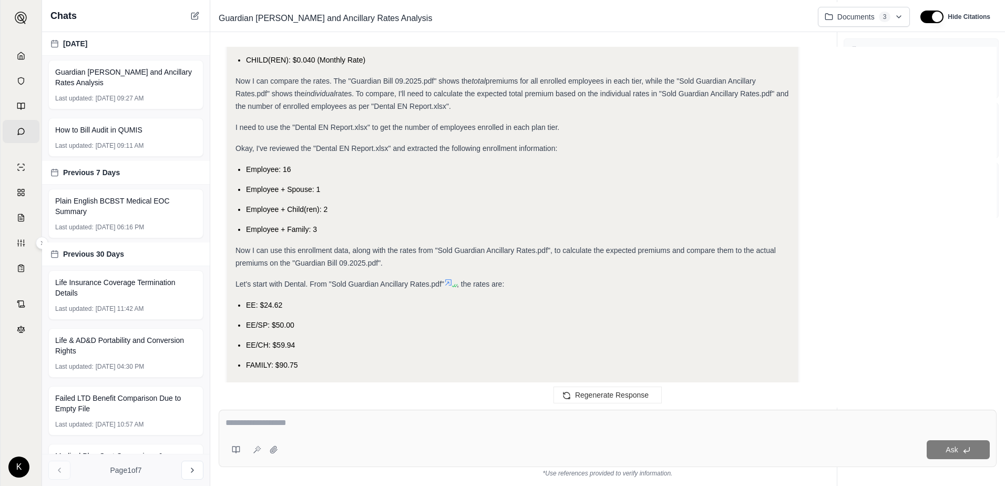
click at [894, 346] on div "Okay, I need to compare the rates between the Guardian Bill and the Sold Guardi…" at bounding box center [607, 4] width 761 height 2470
click at [900, 19] on html "Home Vault Prompts Chats Single Policy Comparisons Claims Custom Report Coverag…" at bounding box center [502, 243] width 1005 height 486
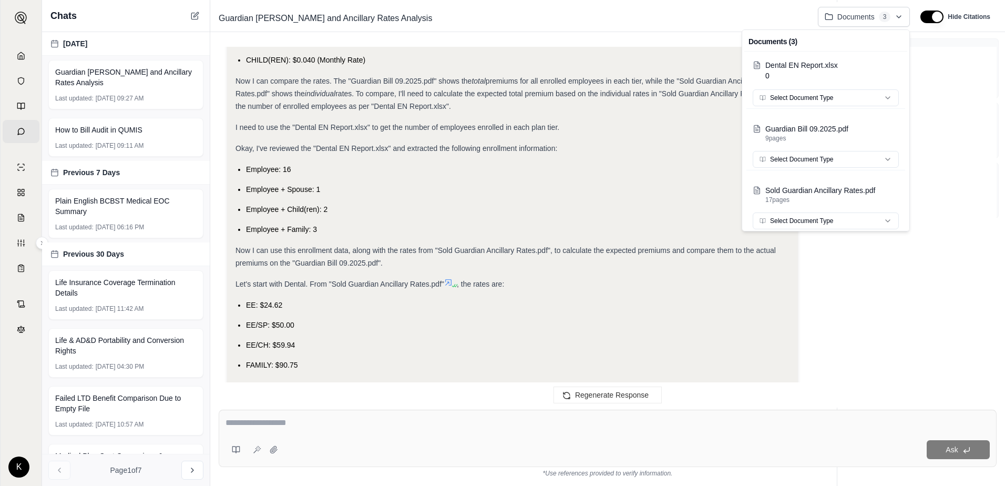
click at [135, 48] on html "Home Vault Prompts Chats Single Policy Comparisons Claims Custom Report Coverag…" at bounding box center [502, 243] width 1005 height 486
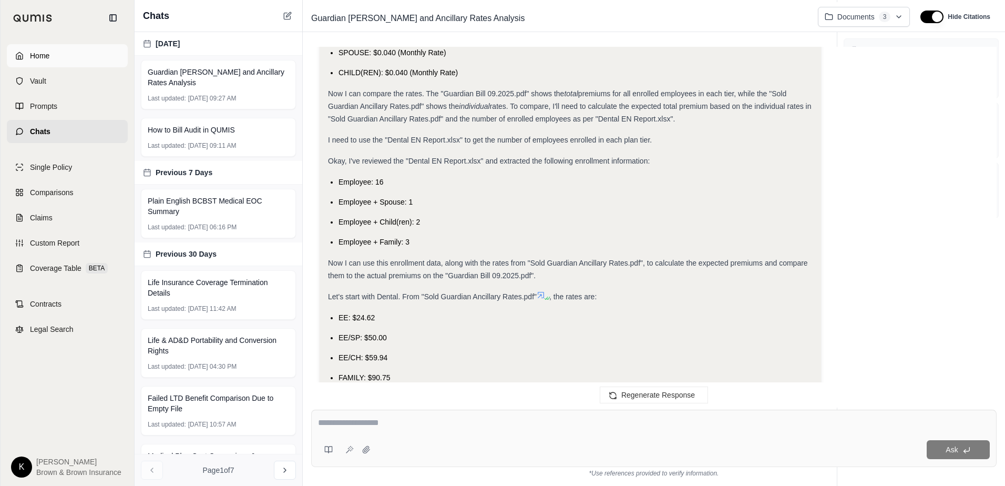
click at [20, 57] on icon at bounding box center [19, 56] width 8 height 8
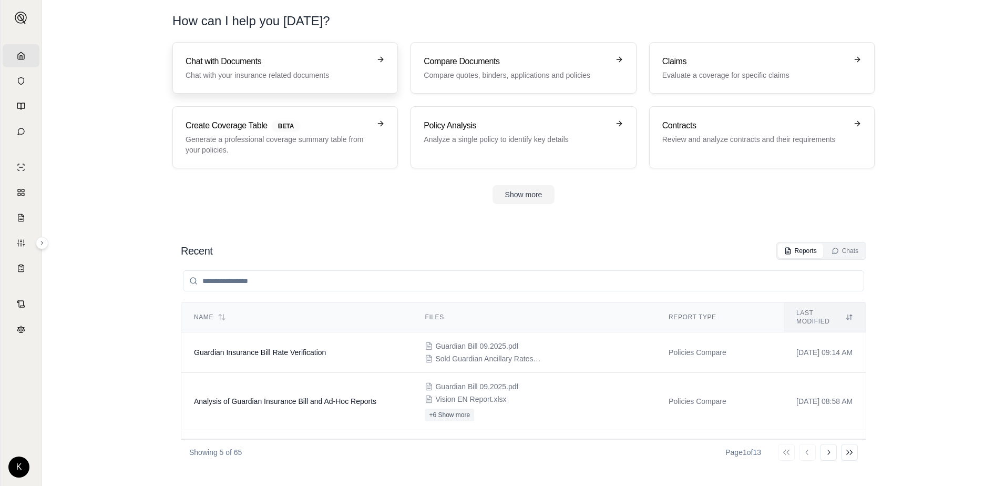
click at [299, 63] on h3 "Chat with Documents" at bounding box center [278, 61] width 184 height 13
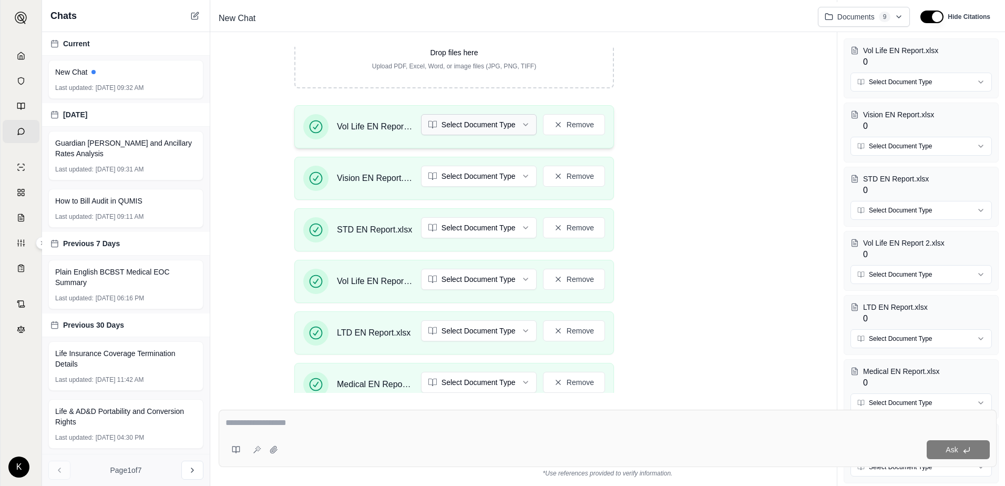
scroll to position [210, 0]
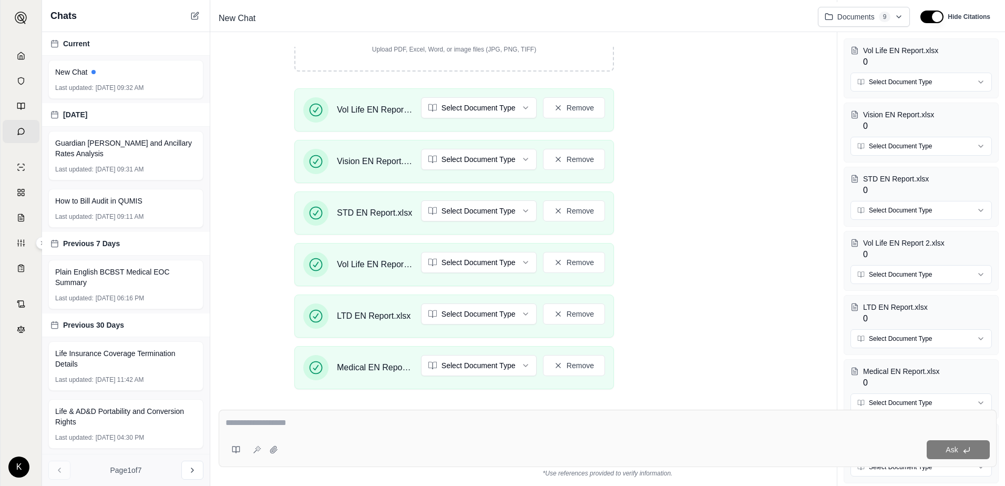
click at [332, 419] on textarea at bounding box center [607, 422] width 764 height 13
